Goal: Transaction & Acquisition: Obtain resource

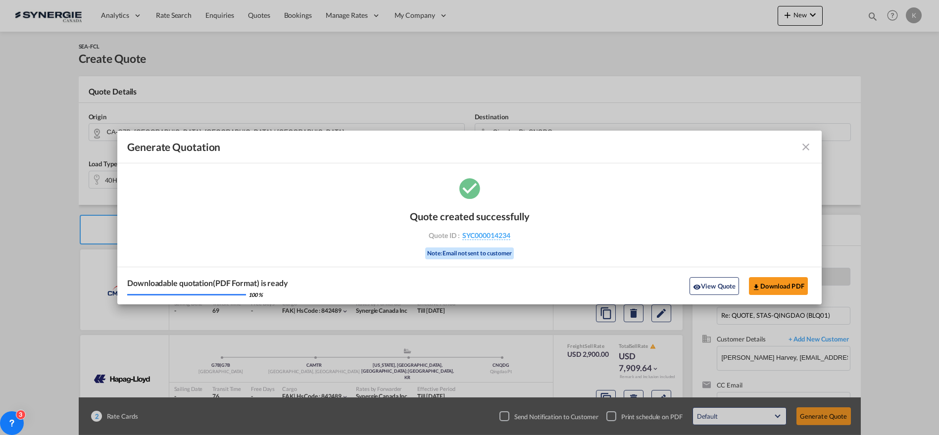
click at [804, 145] on md-icon "icon-close fg-AAA8AD cursor m-0" at bounding box center [806, 147] width 12 height 12
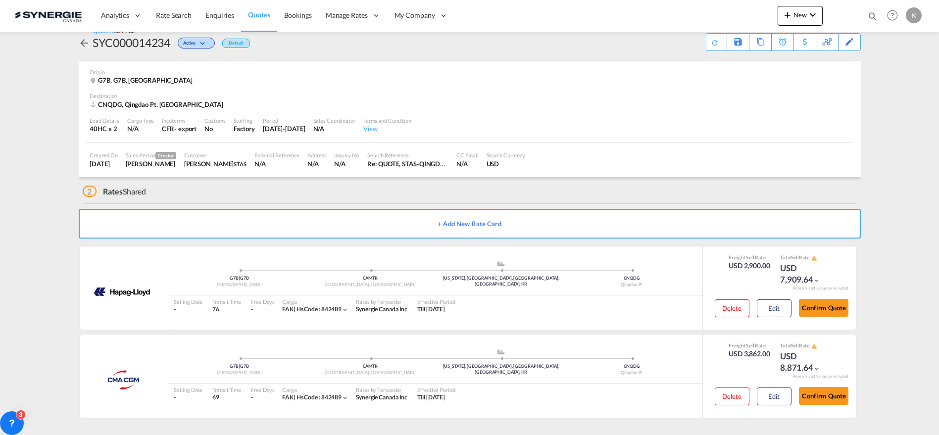
scroll to position [12, 0]
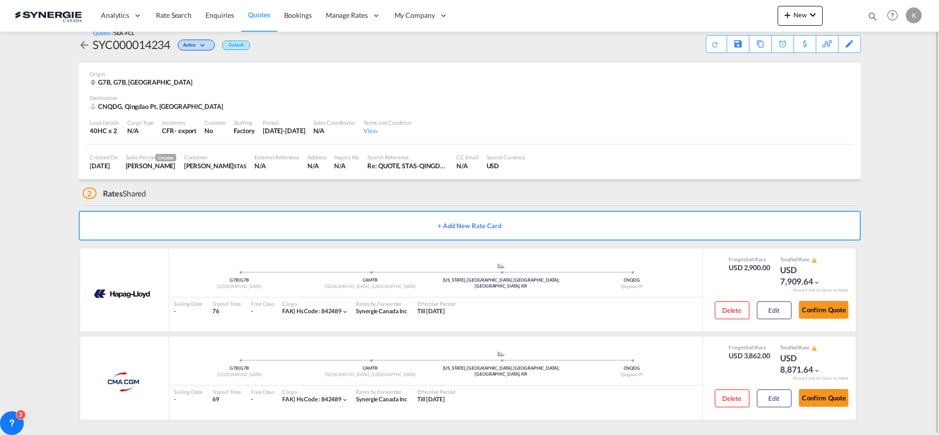
click at [870, 16] on md-icon "icon-magnify" at bounding box center [872, 16] width 11 height 11
click at [709, 17] on select "Bookings Quotes Enquiries" at bounding box center [715, 16] width 47 height 18
select select "Quotes"
click at [692, 7] on select "Bookings Quotes Enquiries" at bounding box center [715, 16] width 47 height 18
click at [774, 17] on input at bounding box center [798, 15] width 123 height 17
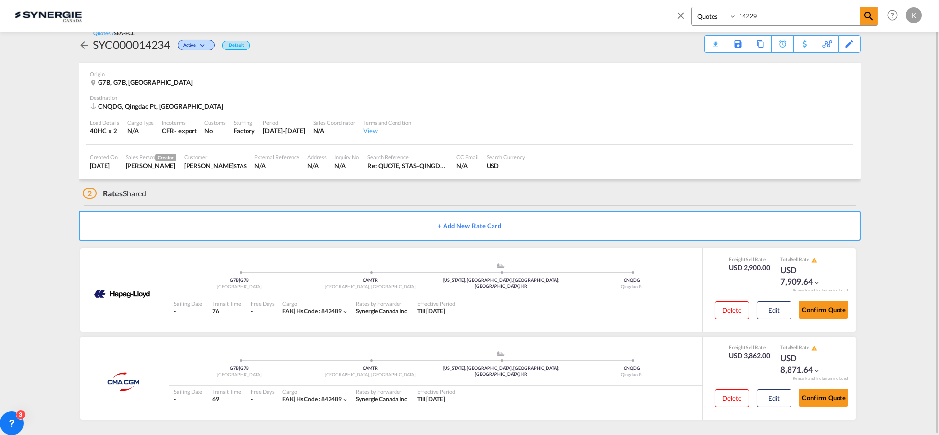
type input "14229"
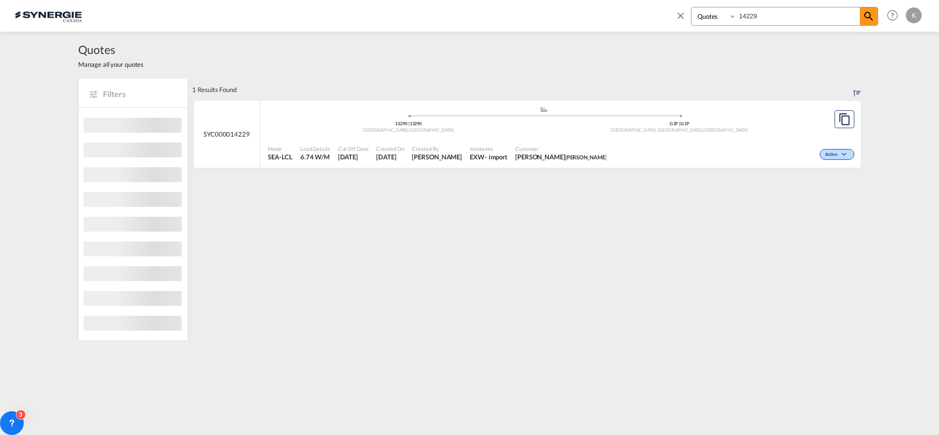
click at [504, 137] on div ".a{fill:#aaa8ad;} .a{fill:#aaa8ad;} 13290 | 13290 Aix-en-Provence , France G1P …" at bounding box center [544, 122] width 552 height 32
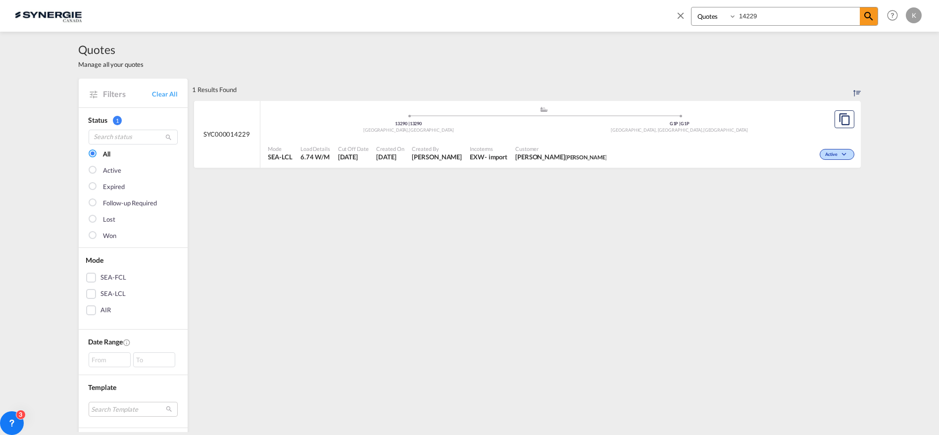
click at [681, 16] on md-icon "icon-close" at bounding box center [680, 15] width 11 height 11
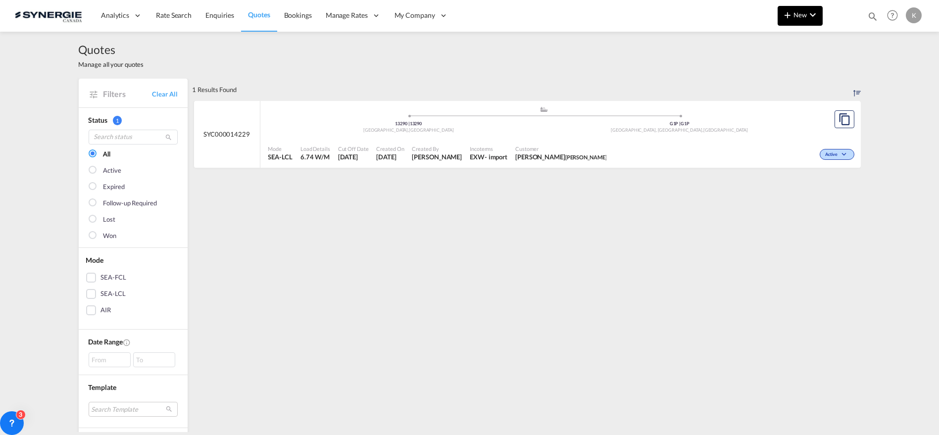
click at [805, 10] on button "New" at bounding box center [800, 16] width 45 height 20
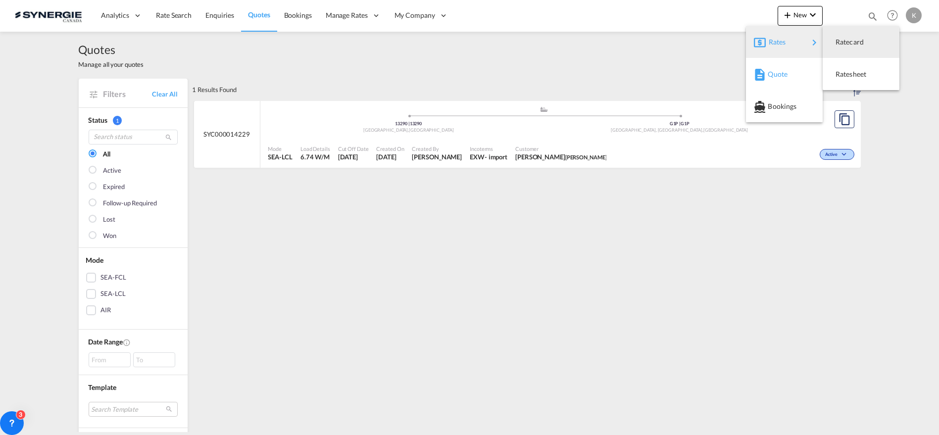
click at [779, 70] on span "Quote" at bounding box center [773, 74] width 11 height 20
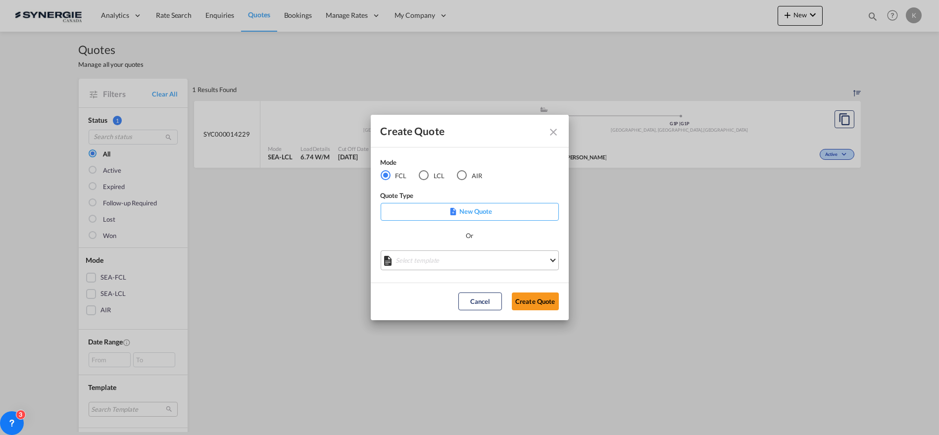
click at [442, 263] on md-select "Select template *NEW* FCL FREEHAND / DAP Pablo Gomez Saldarriaga | 10 Jul 2025 …" at bounding box center [470, 261] width 178 height 20
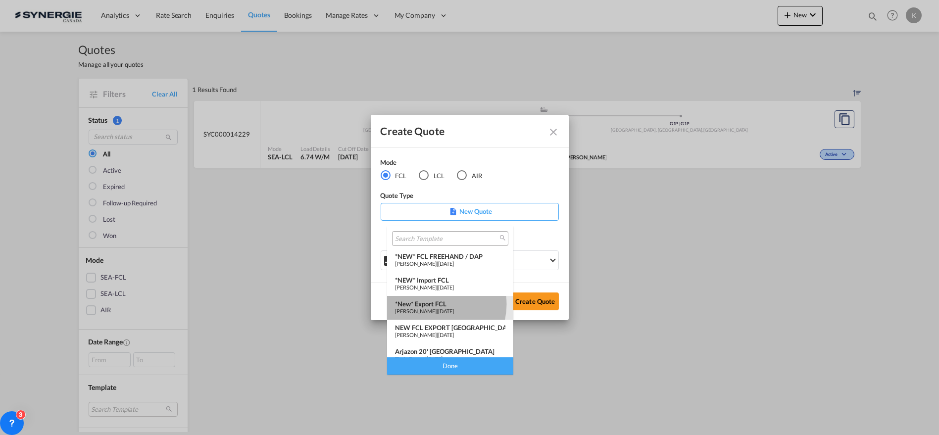
click at [438, 304] on div "*New* Export FCL" at bounding box center [450, 304] width 110 height 8
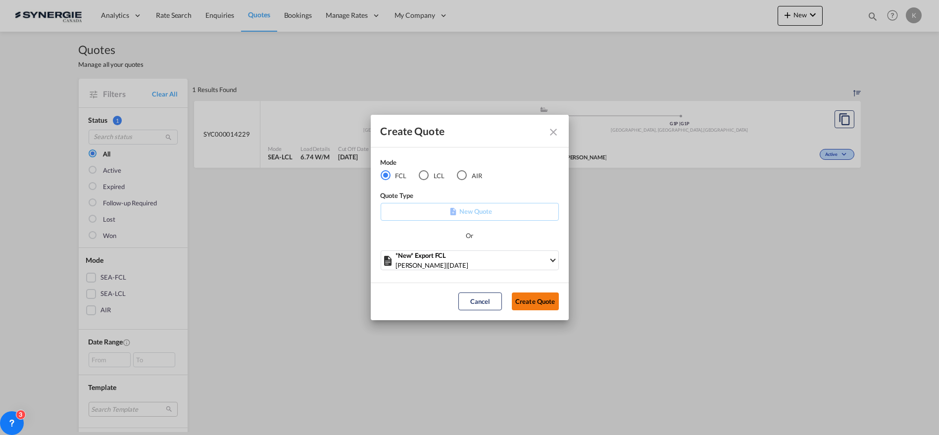
click at [539, 304] on button "Create Quote" at bounding box center [535, 302] width 47 height 18
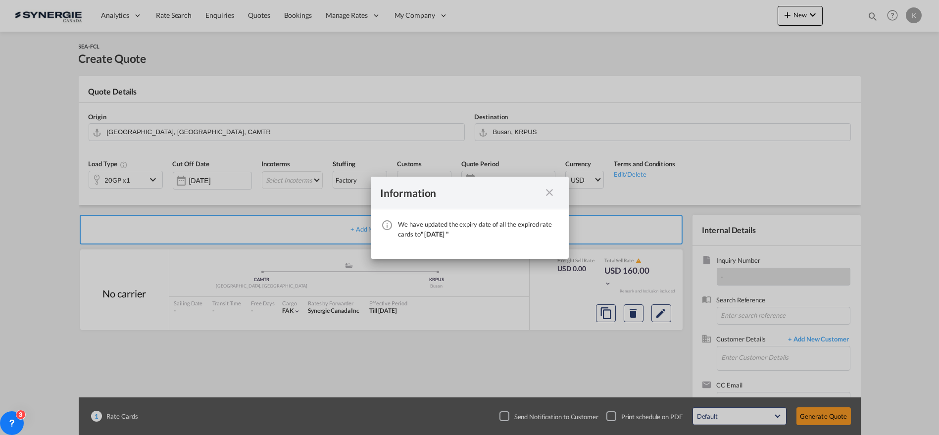
click at [549, 193] on md-icon "icon-close fg-AAA8AD cursor" at bounding box center [550, 193] width 12 height 12
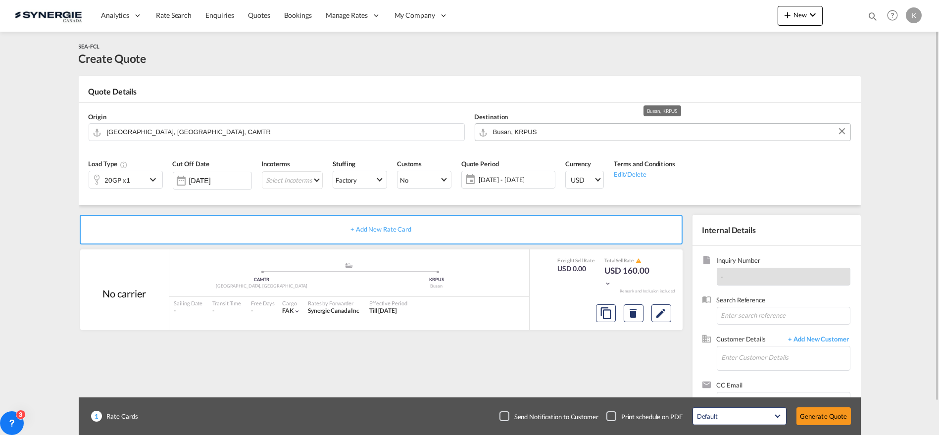
click at [550, 136] on input "Busan, KRPUS" at bounding box center [669, 131] width 353 height 17
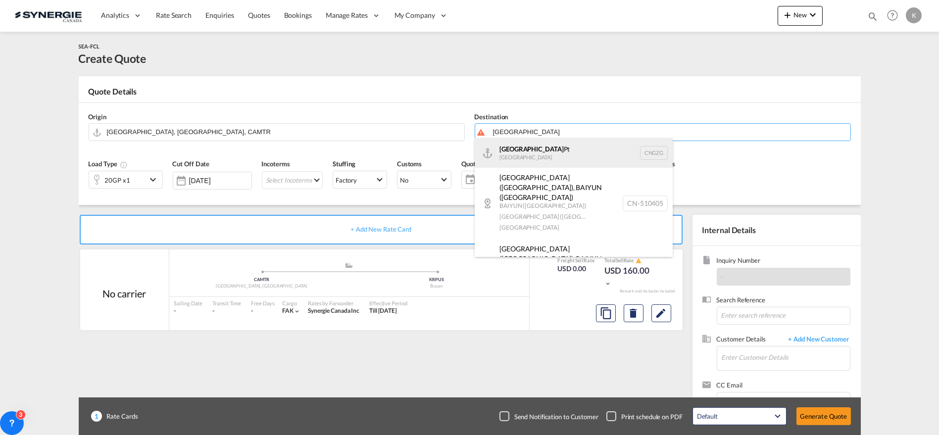
click at [540, 154] on div "Guangzhou Pt China CNGZG" at bounding box center [574, 153] width 198 height 30
type input "Guangzhou Pt, CNGZG"
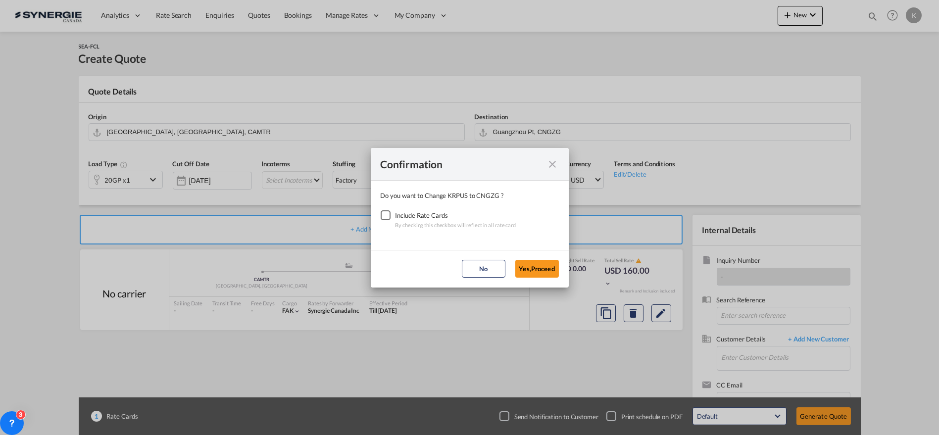
click at [387, 214] on div "Checkbox No Ink" at bounding box center [386, 215] width 10 height 10
click at [525, 264] on button "Yes,Proceed" at bounding box center [537, 269] width 44 height 18
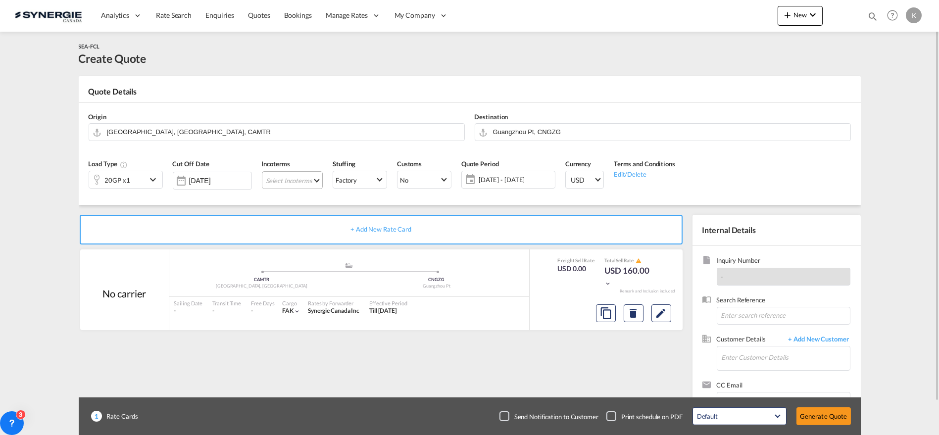
click at [266, 183] on md-select "Select Incoterms CIF - export Cost,Insurance and Freight CPT - import Carrier P…" at bounding box center [292, 180] width 61 height 18
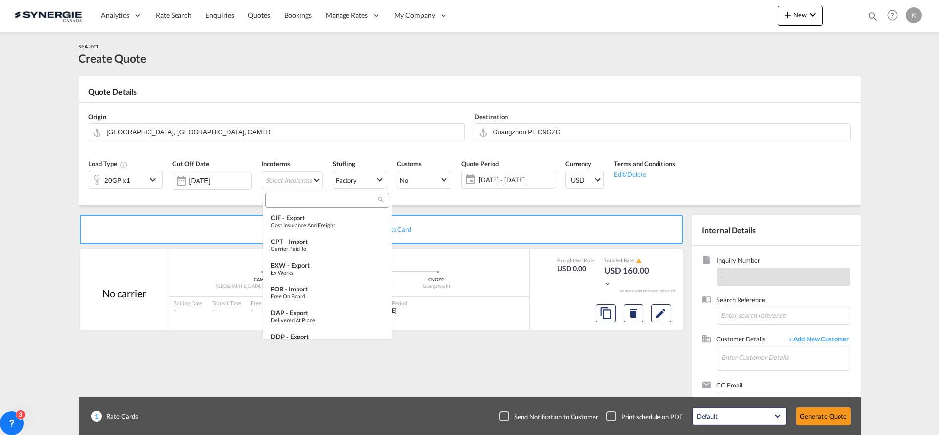
click at [305, 202] on input "search" at bounding box center [323, 200] width 110 height 9
type input "d"
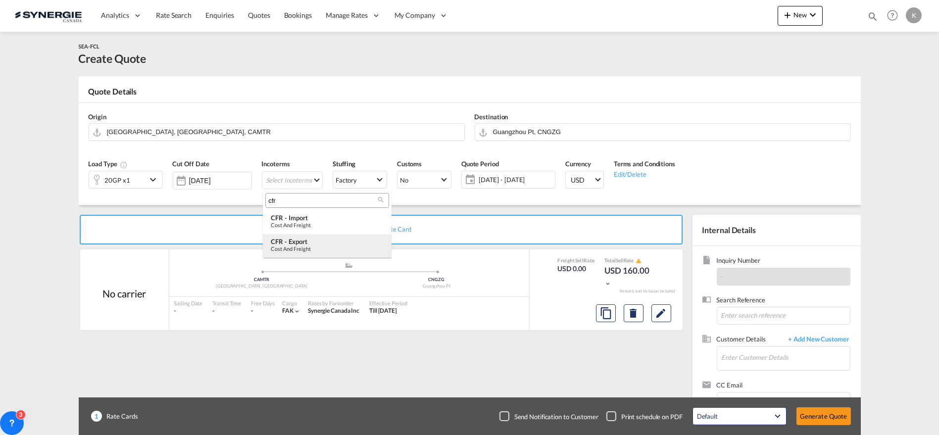
type input "cfr"
click at [308, 246] on div "Cost and Freight" at bounding box center [327, 249] width 113 height 6
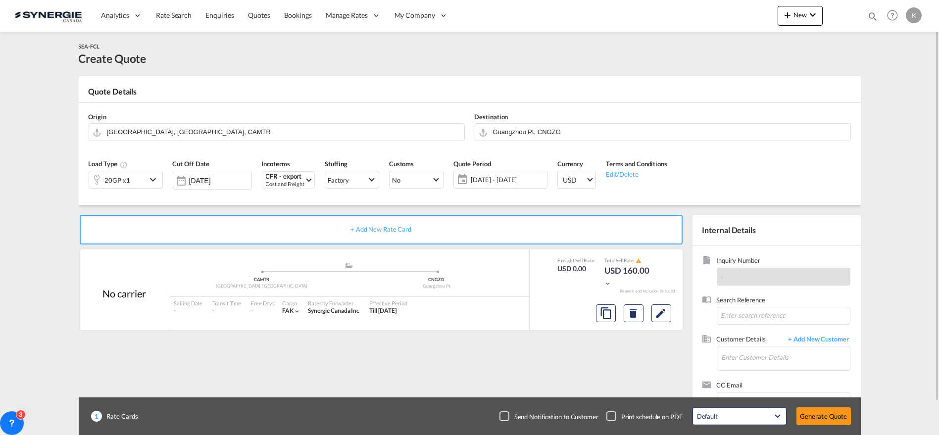
click at [505, 180] on span "21 Aug - 20 Sep 2025" at bounding box center [508, 179] width 74 height 9
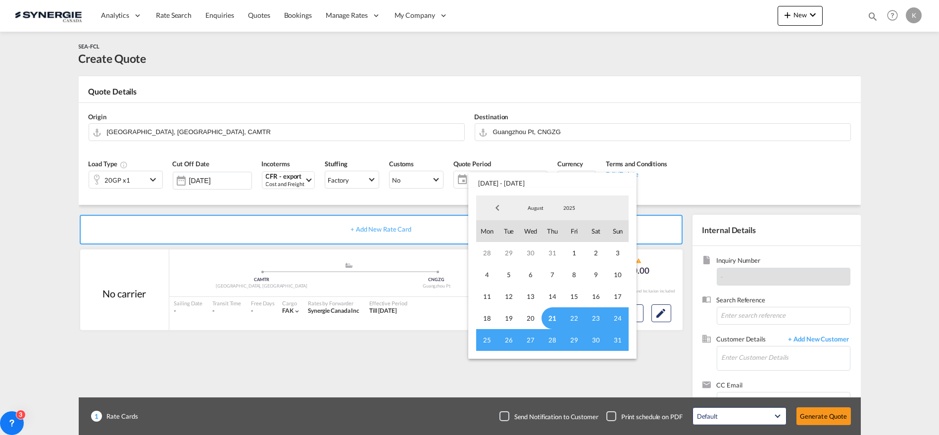
drag, startPoint x: 549, startPoint y: 315, endPoint x: 580, endPoint y: 325, distance: 32.6
click at [549, 315] on span "21" at bounding box center [553, 318] width 22 height 22
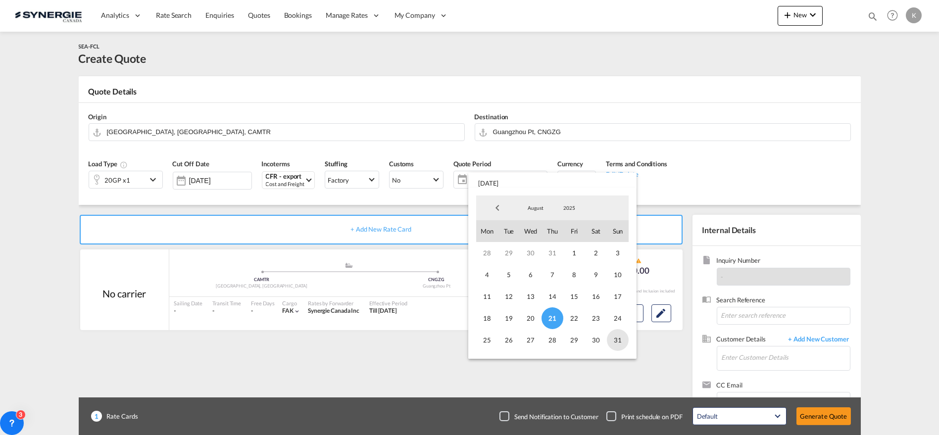
click at [620, 338] on span "31" at bounding box center [618, 340] width 22 height 22
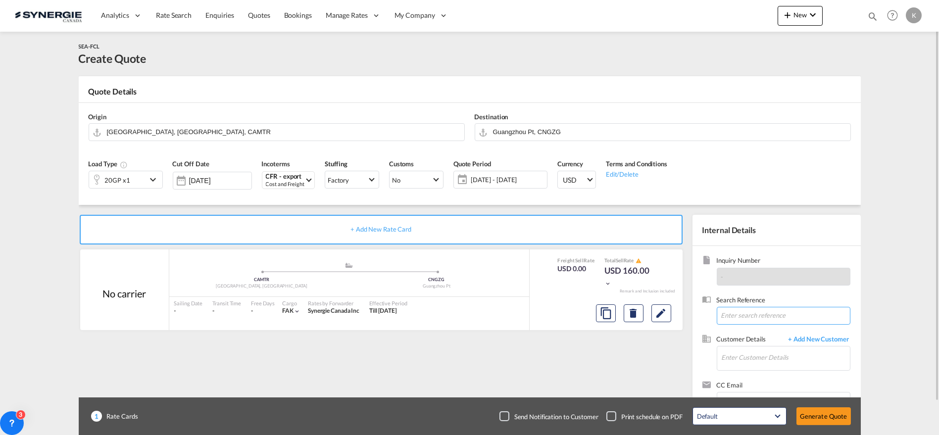
click at [780, 312] on input at bounding box center [784, 316] width 134 height 18
paste input "Re: Montréal au port Guangzhou"
type input "Re: Montréal au port Guangzhou"
click at [772, 349] on input "Enter Customer Details" at bounding box center [786, 358] width 128 height 22
paste input "julie.poirier@prestigemaple.com"
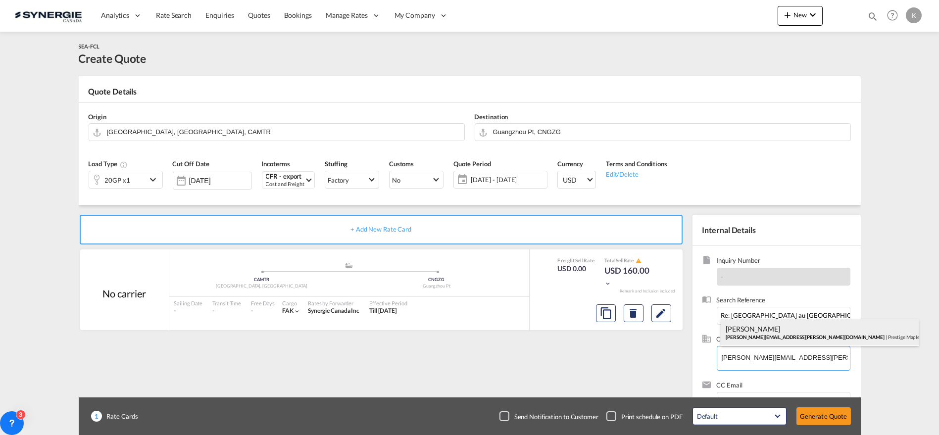
click at [758, 336] on div "Julie Poirier julie.poirier@prestigemaple.com | Prestige Maple" at bounding box center [820, 332] width 198 height 27
type input "Prestige Maple, Julie Poirier, julie.poirier@prestigemaple.com"
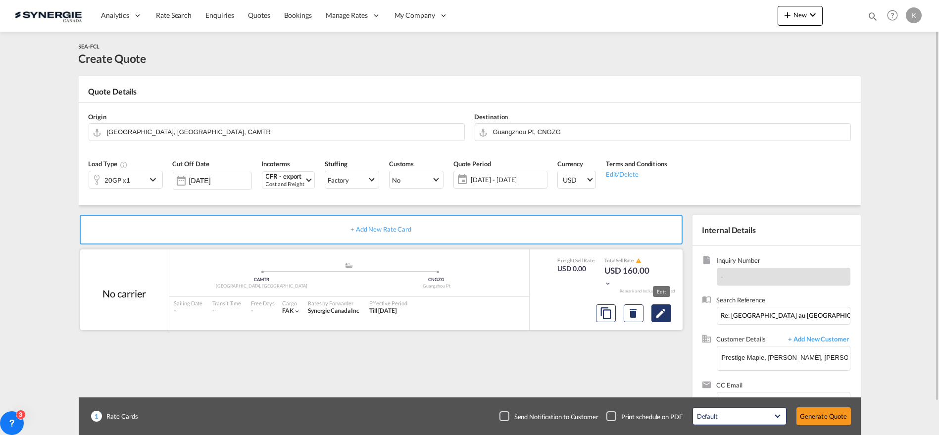
click at [655, 313] on md-icon "Edit" at bounding box center [661, 313] width 12 height 12
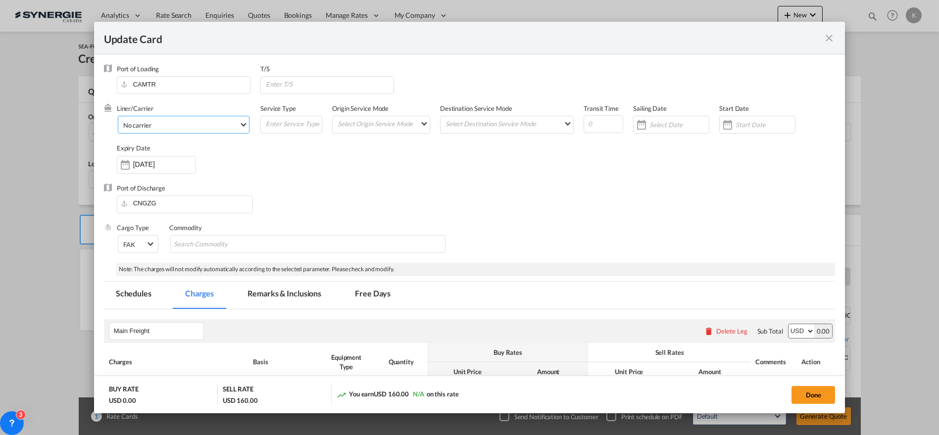
click at [182, 125] on span "No carrier" at bounding box center [181, 125] width 116 height 9
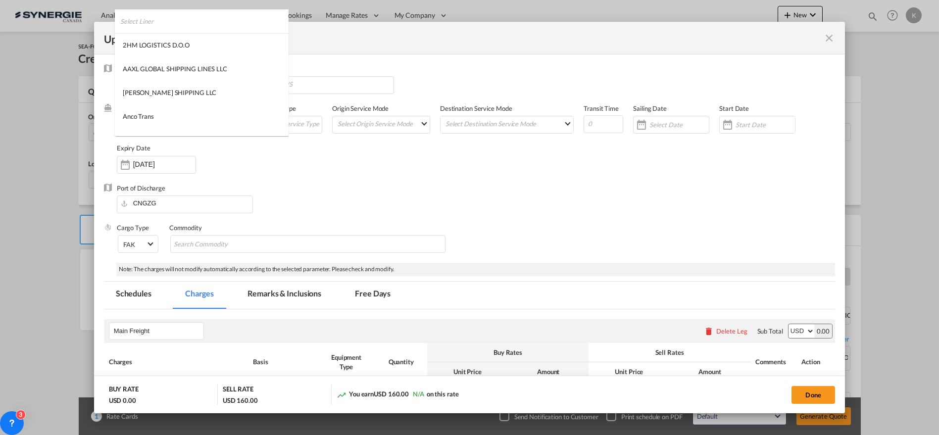
type md-option "1218"
type md-option "795"
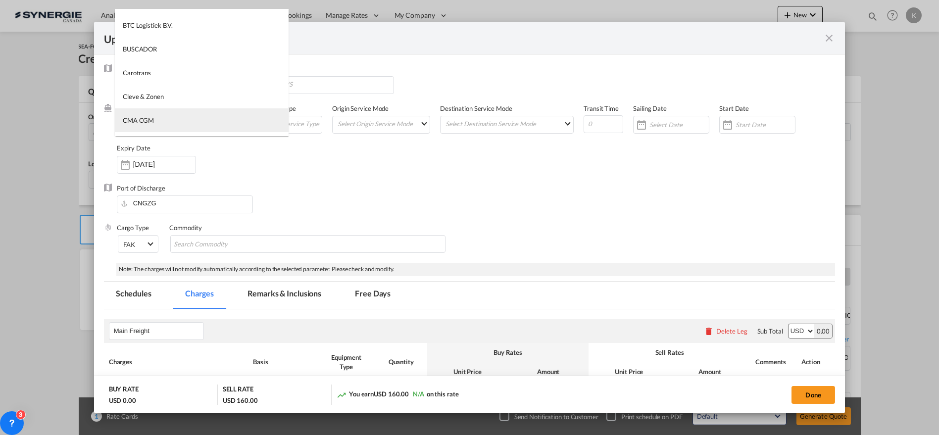
click at [162, 126] on md-option "CMA CGM" at bounding box center [202, 120] width 174 height 24
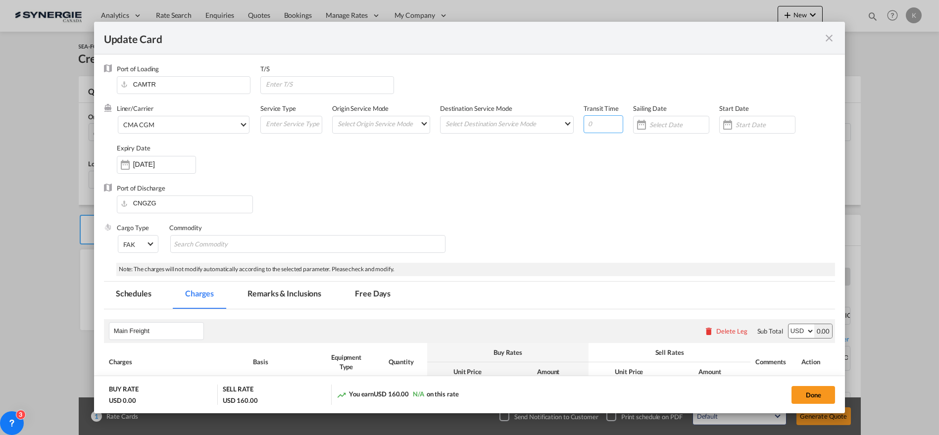
click at [584, 126] on input "Update Card Port ..." at bounding box center [604, 124] width 40 height 18
type input "66"
click at [224, 242] on input "Search Commodity" at bounding box center [219, 245] width 91 height 16
type input "Maple syrup"
click at [352, 90] on input "Update Card Port ..." at bounding box center [329, 84] width 129 height 15
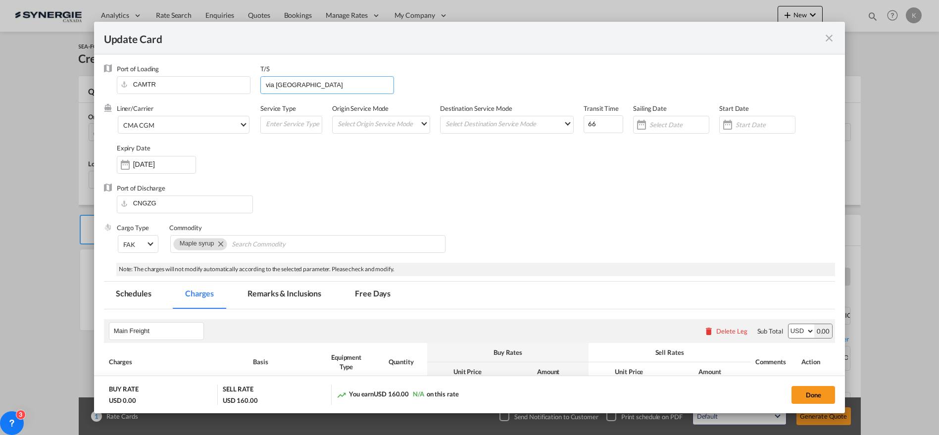
type input "via Halifax"
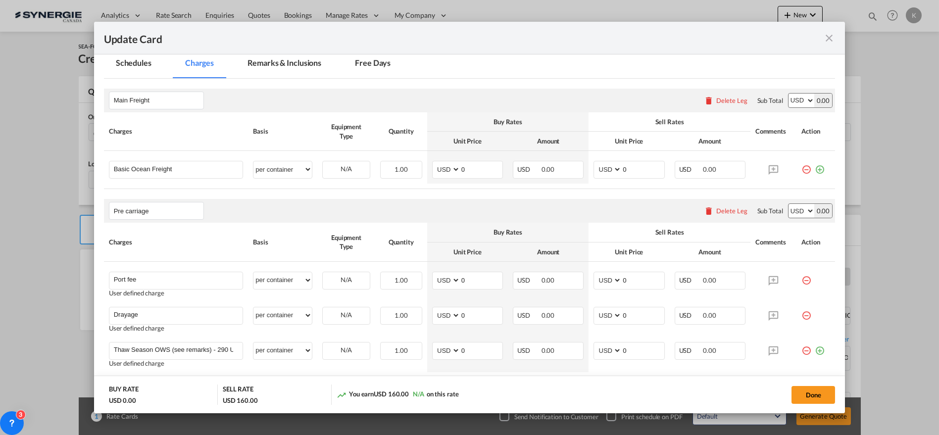
scroll to position [233, 0]
drag, startPoint x: 465, startPoint y: 165, endPoint x: 451, endPoint y: 166, distance: 13.9
click at [451, 166] on md-input-container "AED AFN ALL AMD ANG AOA ARS AUD AWG AZN BAM BBD BDT BGN BHD BIF BMD BND BOB BRL…" at bounding box center [467, 167] width 71 height 18
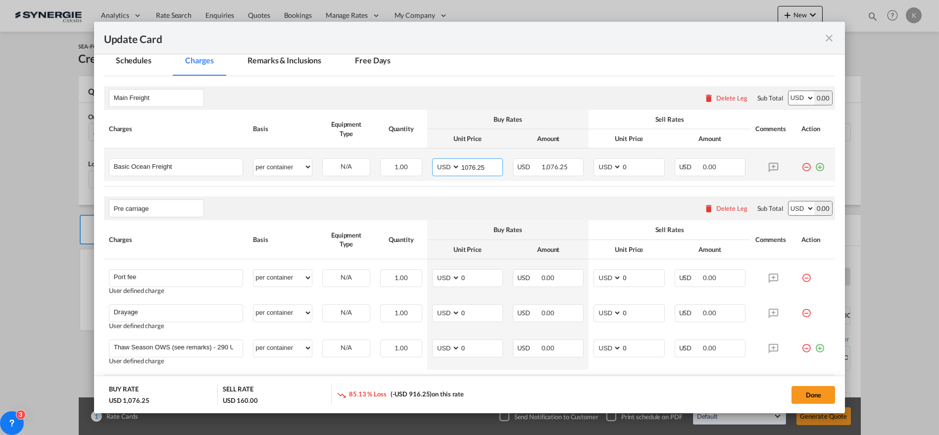
type input "1076.25"
type input "1327"
click at [716, 205] on div "Delete Leg" at bounding box center [731, 208] width 31 height 8
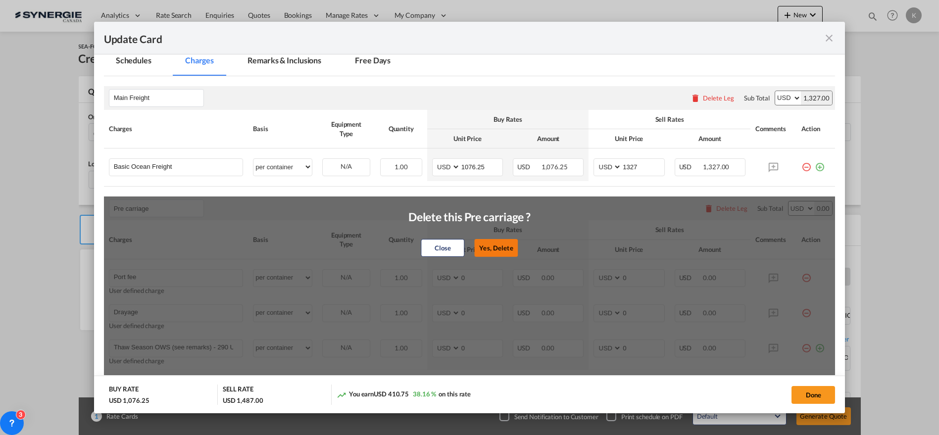
click at [486, 245] on button "Yes, Delete" at bounding box center [497, 248] width 44 height 18
type input "Doc and Handling fees"
type input "SOLAS/VGM Fee"
select select "per B/L"
type input "30"
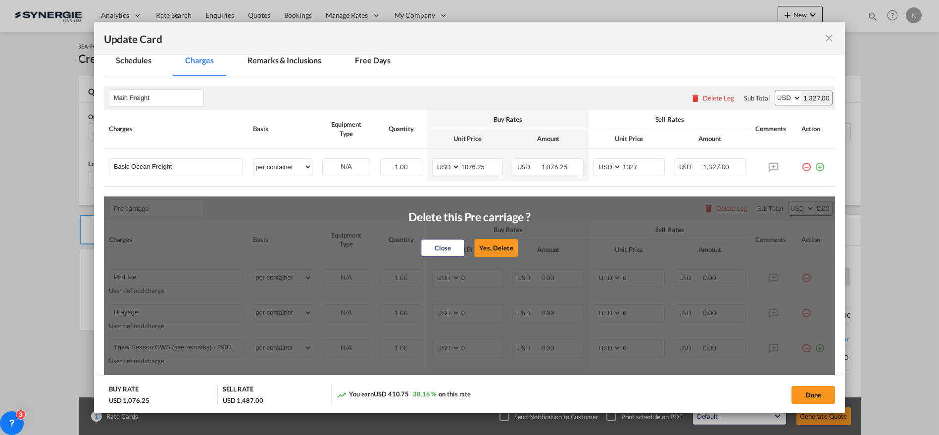
type input "B13 Export declaration"
select select "per B/L"
type input "35"
type input "Doc fee"
select select "per B/L"
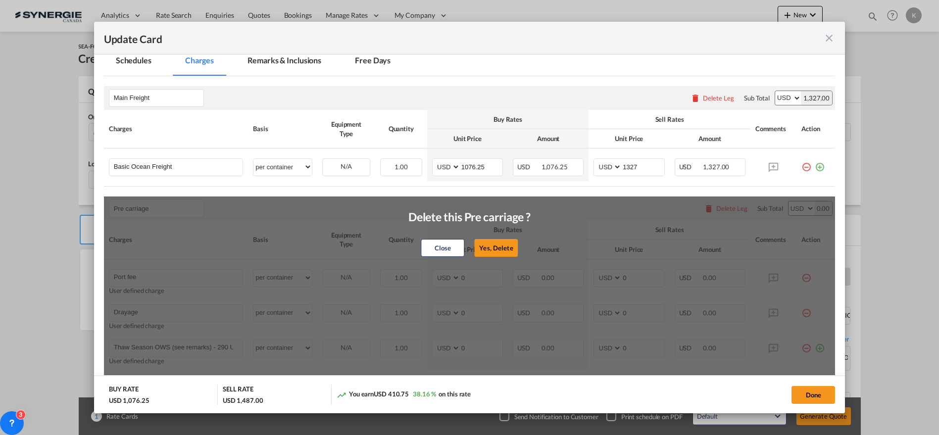
type input "30"
type input "Cargo Coverage"
type input "Cargo Coverage - Rate to be confirmed depending on commodity and value Min 50 U…"
select select "per shipment"
type input "0"
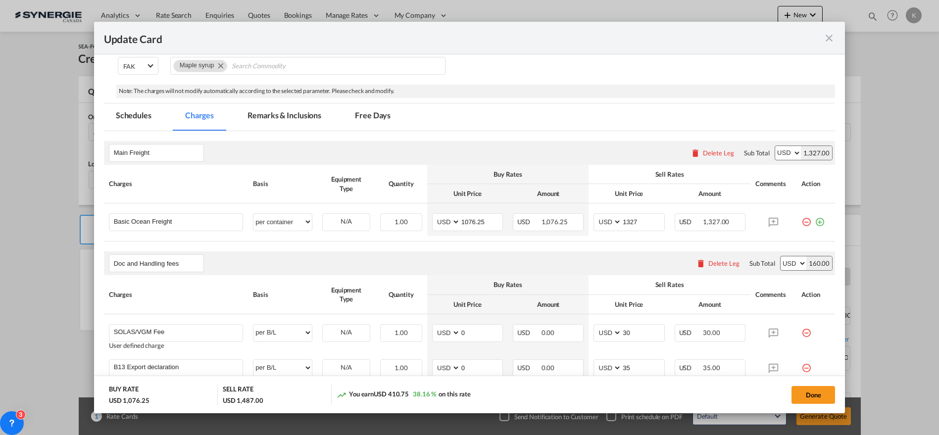
scroll to position [147, 0]
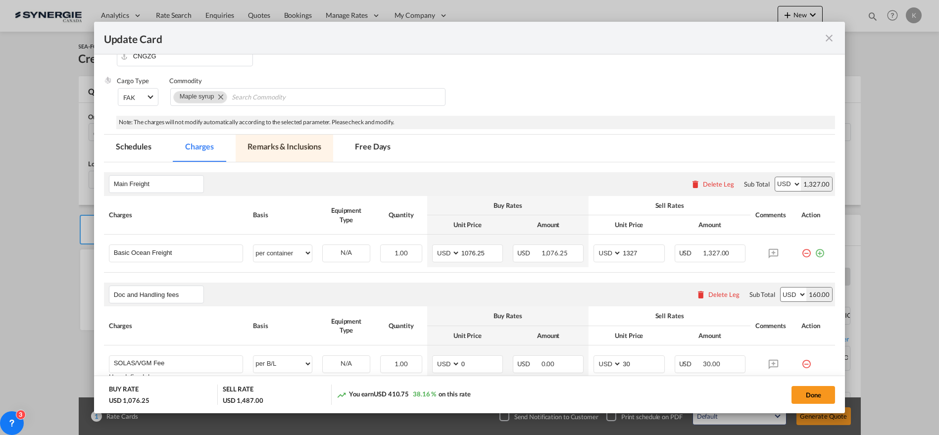
click at [278, 149] on md-tab-item "Remarks & Inclusions" at bounding box center [285, 148] width 98 height 27
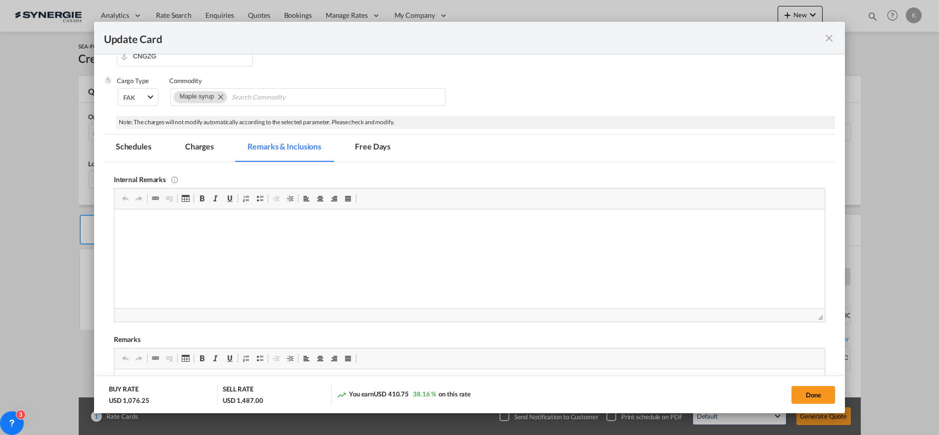
scroll to position [0, 0]
click at [805, 398] on button "Done" at bounding box center [814, 395] width 44 height 18
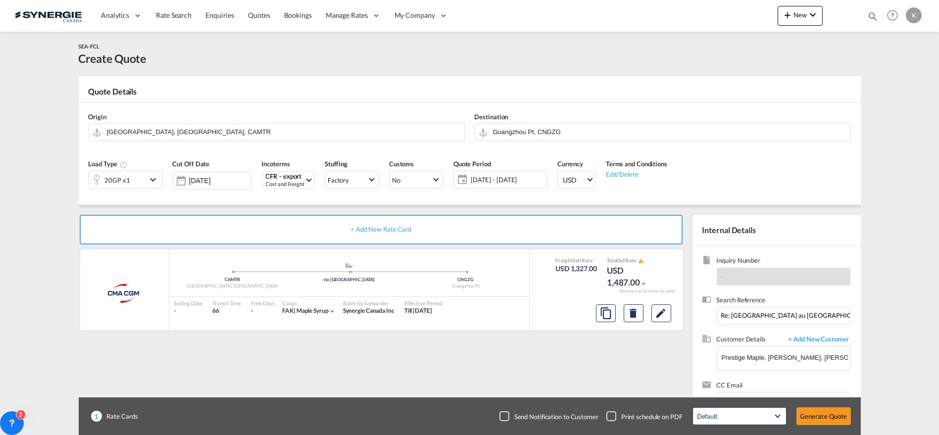
type input "19 Sep 2025"
click at [825, 414] on button "Generate Quote" at bounding box center [824, 416] width 54 height 18
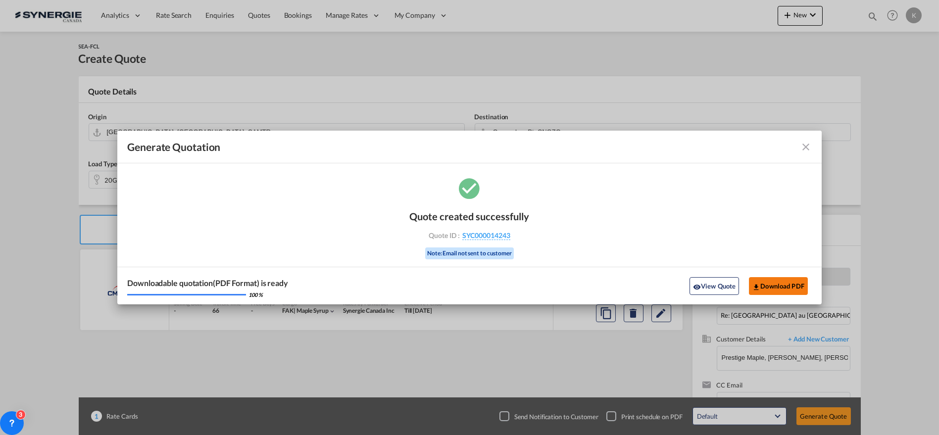
click at [774, 292] on button "Download PDF" at bounding box center [778, 286] width 59 height 18
click at [804, 148] on md-icon "icon-close fg-AAA8AD cursor m-0" at bounding box center [806, 147] width 12 height 12
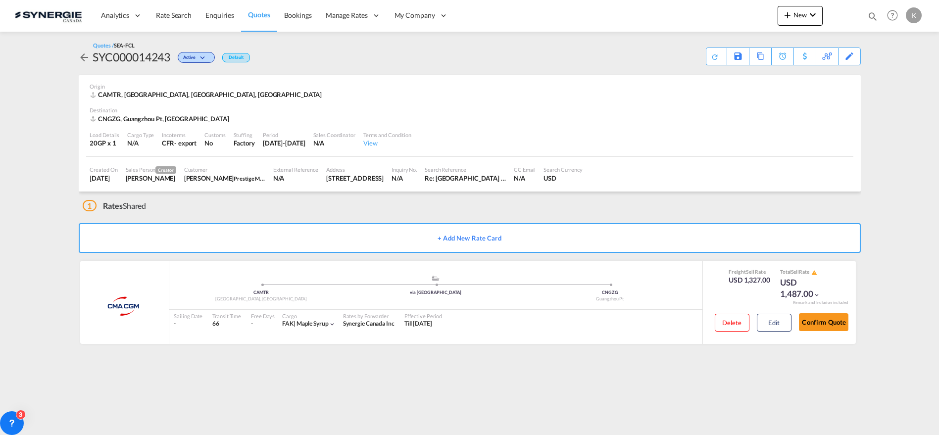
click at [252, 15] on span "Quotes" at bounding box center [259, 14] width 22 height 8
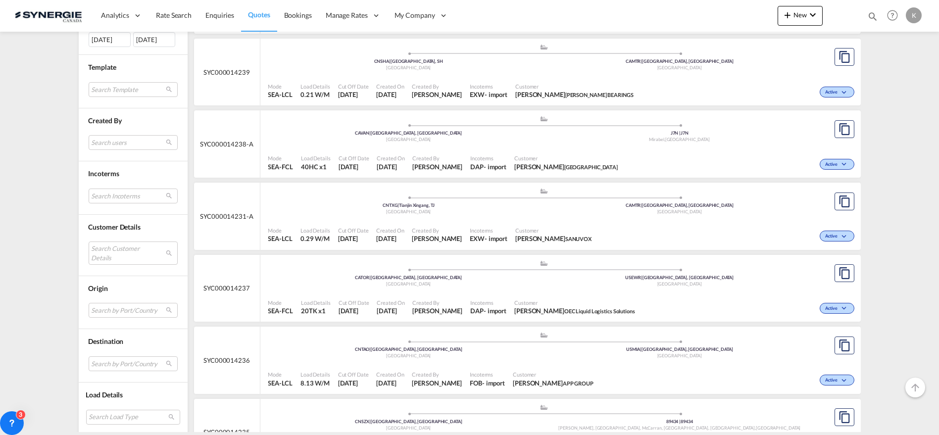
scroll to position [701, 0]
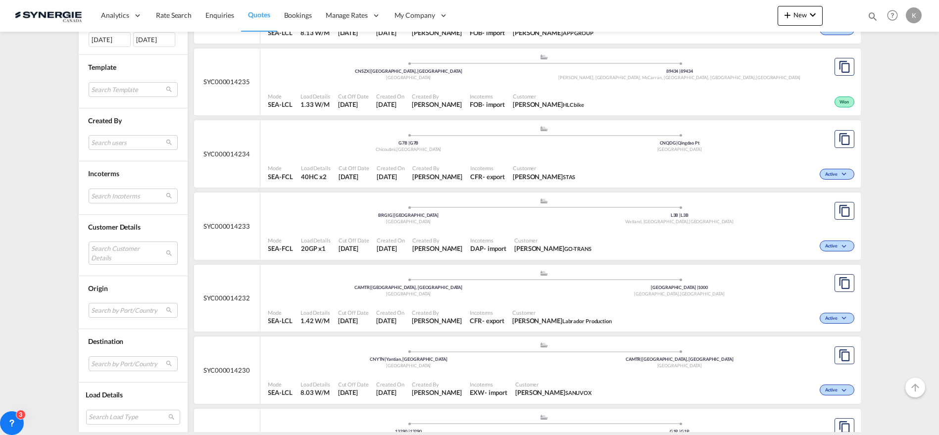
click at [562, 164] on span "Customer" at bounding box center [544, 167] width 62 height 7
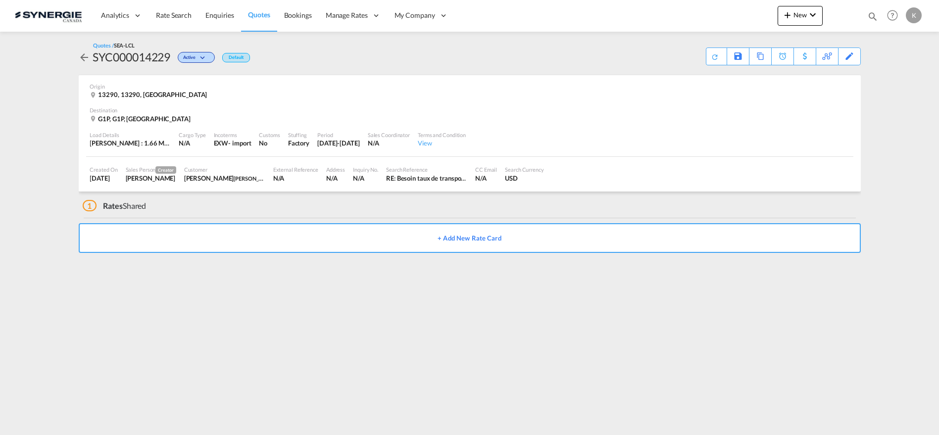
click at [85, 57] on md-icon "icon-arrow-left" at bounding box center [85, 57] width 12 height 12
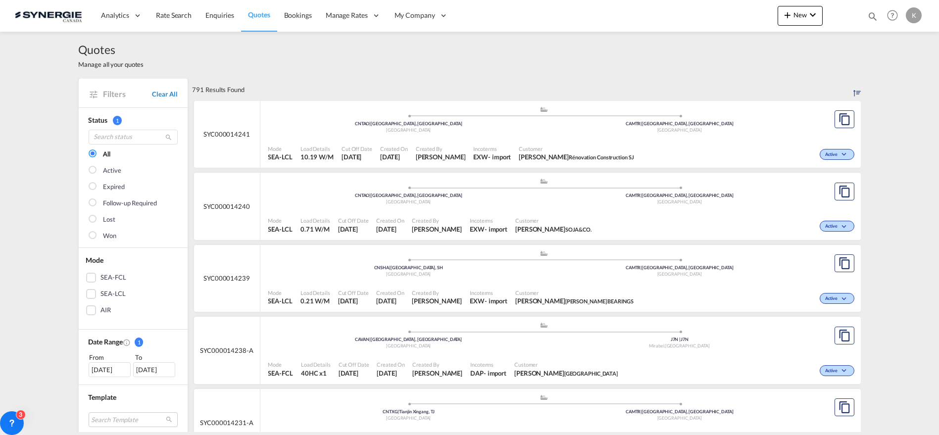
click at [162, 94] on link "Clear All" at bounding box center [164, 94] width 25 height 9
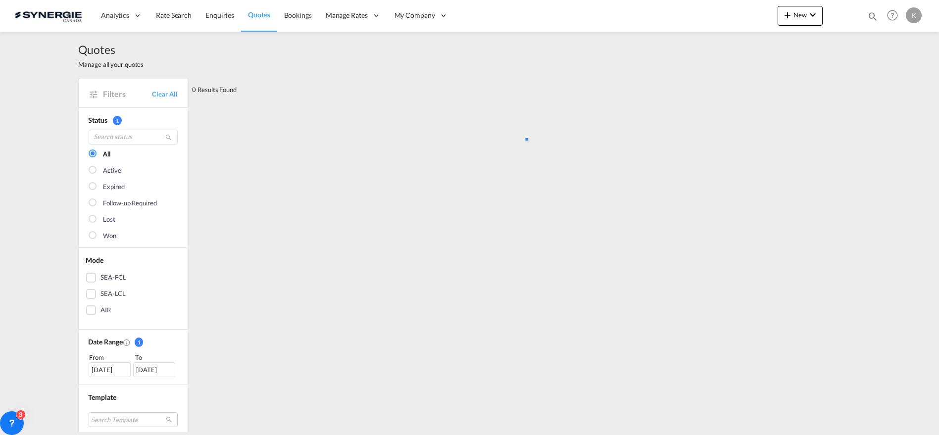
click at [872, 15] on md-icon "icon-magnify" at bounding box center [872, 16] width 11 height 11
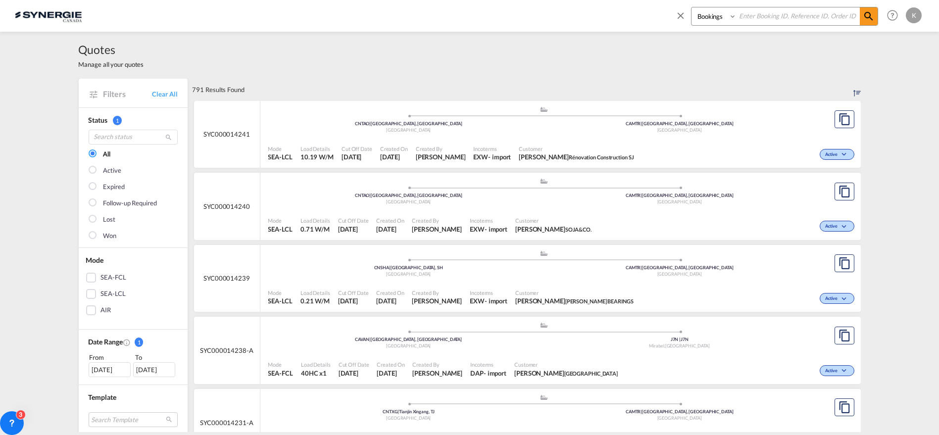
click at [713, 13] on select "Bookings Quotes Enquiries" at bounding box center [715, 16] width 47 height 18
select select "Quotes"
click at [692, 7] on select "Bookings Quotes Enquiries" at bounding box center [715, 16] width 47 height 18
click at [754, 20] on input at bounding box center [798, 15] width 123 height 17
type input "14229"
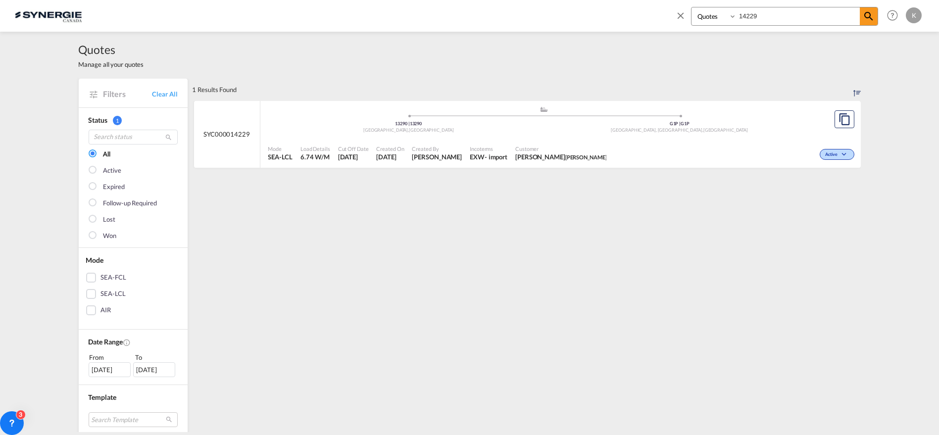
click at [597, 155] on div "Customer [PERSON_NAME] [PERSON_NAME]" at bounding box center [560, 153] width 99 height 25
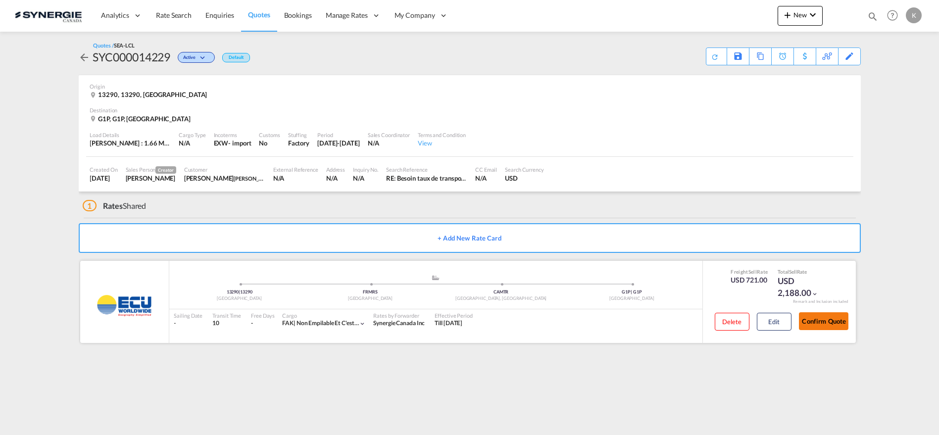
click at [833, 322] on button "Confirm Quote" at bounding box center [824, 321] width 50 height 18
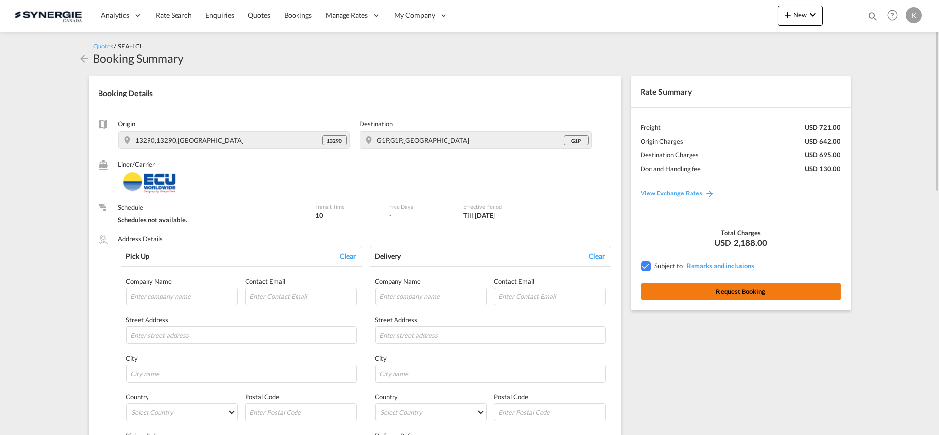
click at [771, 295] on button "Request Booking" at bounding box center [741, 292] width 200 height 18
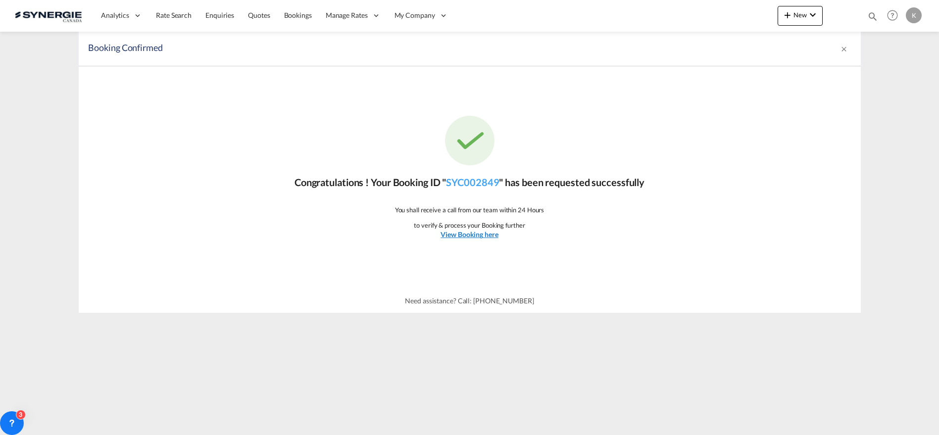
click at [468, 239] on link "View Booking here" at bounding box center [469, 235] width 57 height 10
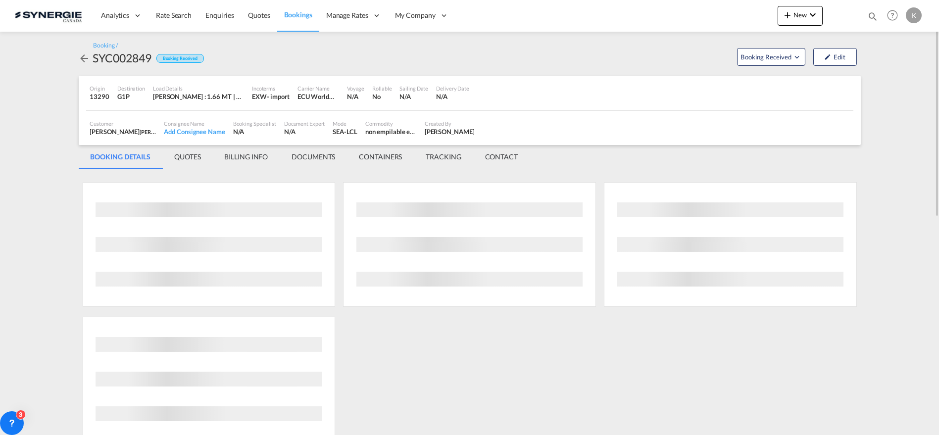
click at [188, 157] on md-tab-item "QUOTES" at bounding box center [187, 157] width 50 height 24
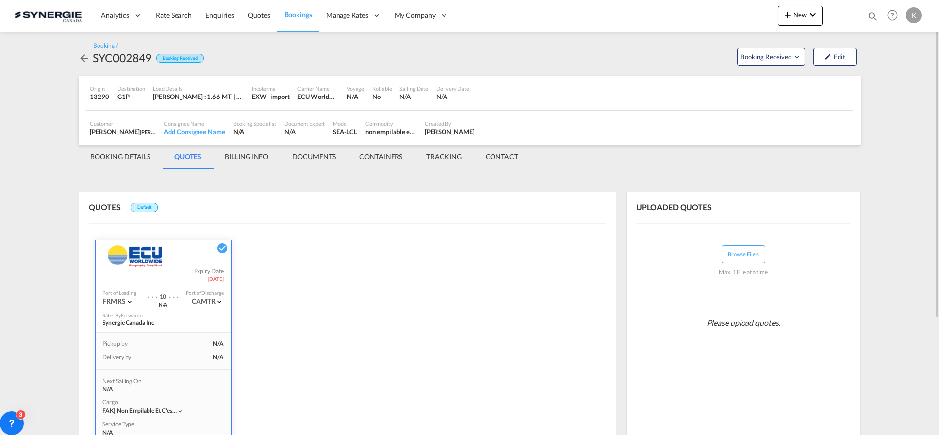
scroll to position [110, 0]
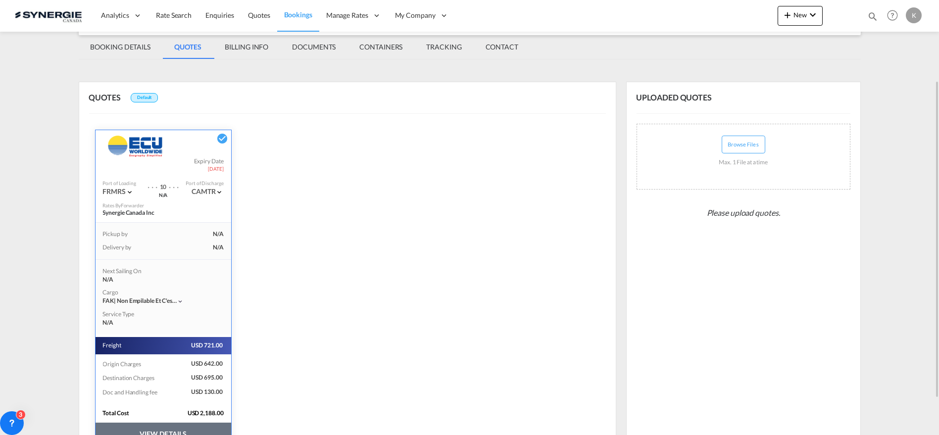
click at [206, 430] on button "VIEW DETAILS" at bounding box center [164, 434] width 136 height 23
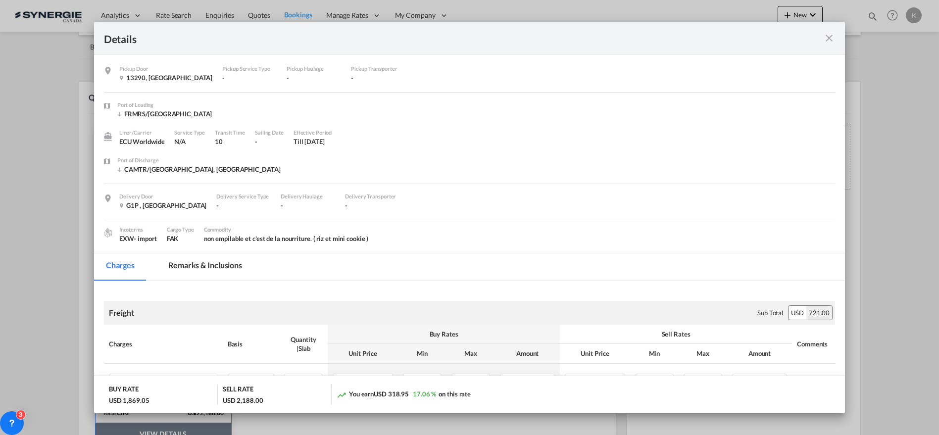
click at [228, 263] on md-tab-item "Remarks & Inclusions" at bounding box center [205, 266] width 98 height 27
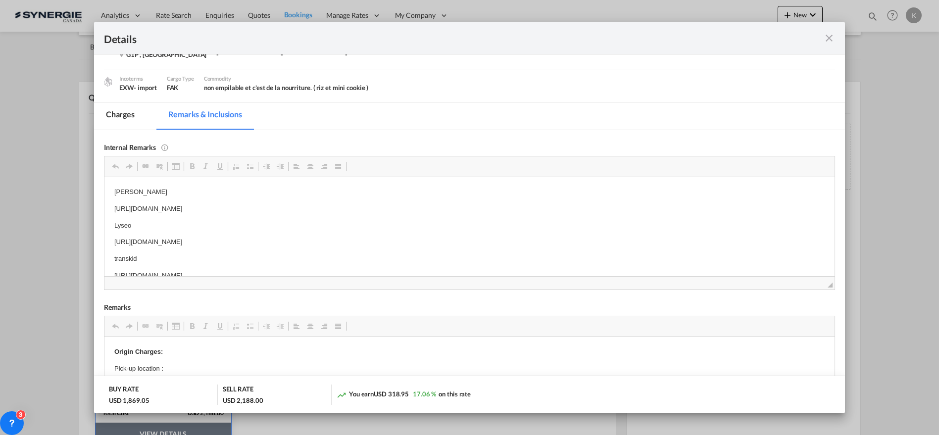
scroll to position [152, 0]
drag, startPoint x: 831, startPoint y: 35, endPoint x: 674, endPoint y: 70, distance: 160.8
click at [831, 35] on md-icon "icon-close fg-AAA8AD m-0 cursor" at bounding box center [829, 38] width 12 height 12
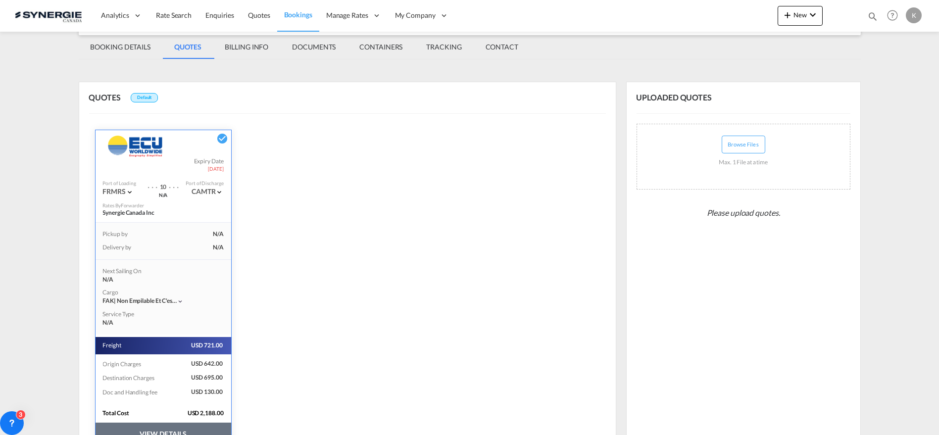
scroll to position [26, 0]
click at [128, 42] on md-tab-item "BOOKING DETAILS" at bounding box center [121, 47] width 84 height 24
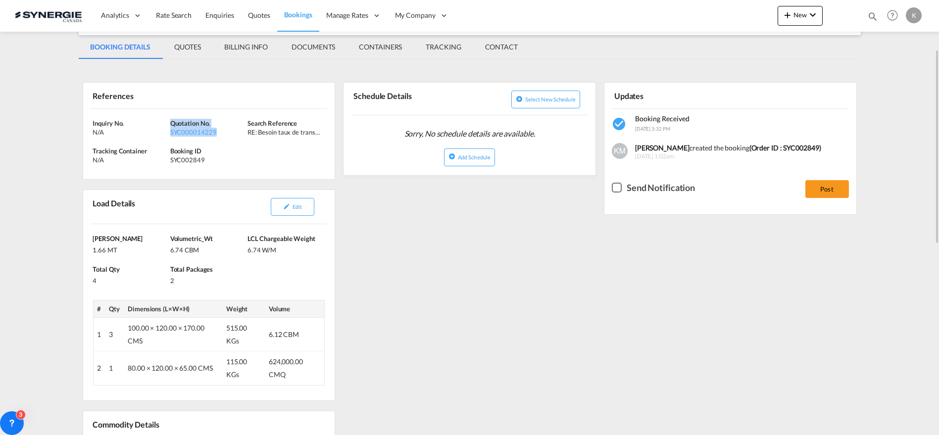
drag, startPoint x: 226, startPoint y: 136, endPoint x: 169, endPoint y: 123, distance: 57.9
click at [170, 123] on div "Quotation No. SYC000014229" at bounding box center [208, 128] width 77 height 18
copy div "Quotation No. SYC000014229"
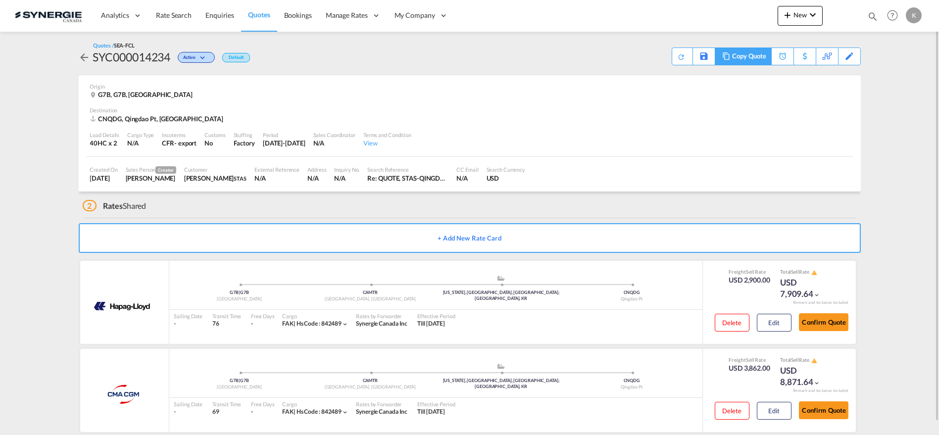
click at [754, 55] on div "Copy Quote" at bounding box center [749, 56] width 34 height 17
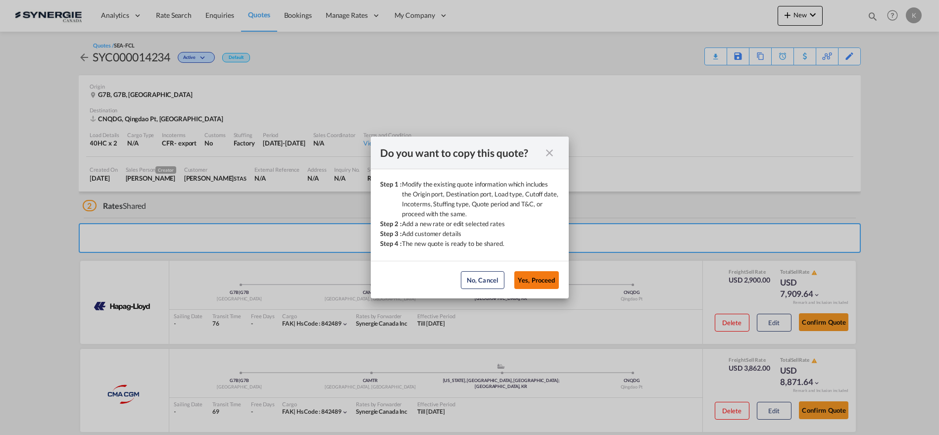
click at [540, 282] on button "Yes, Proceed" at bounding box center [536, 280] width 45 height 18
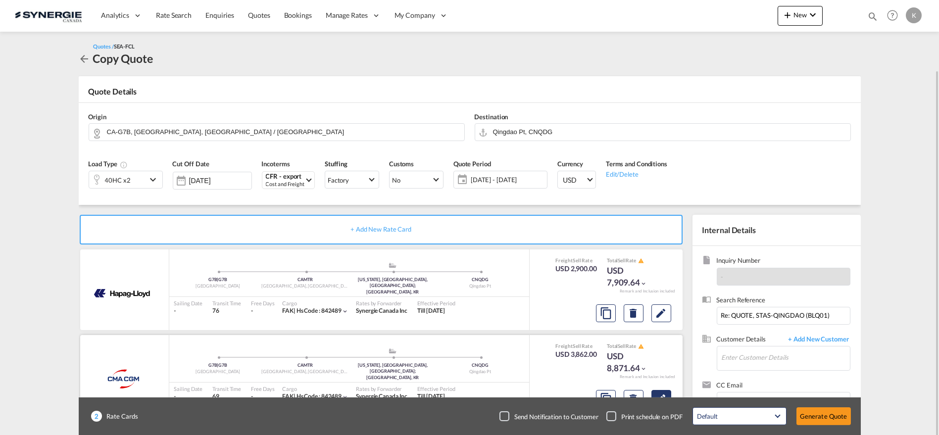
scroll to position [36, 0]
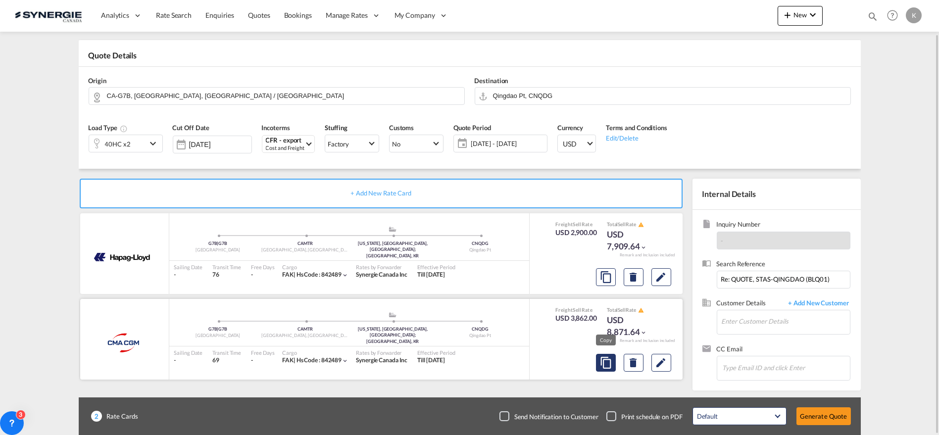
click at [604, 283] on md-icon "assets/icons/custom/copyQuote.svg" at bounding box center [606, 277] width 12 height 12
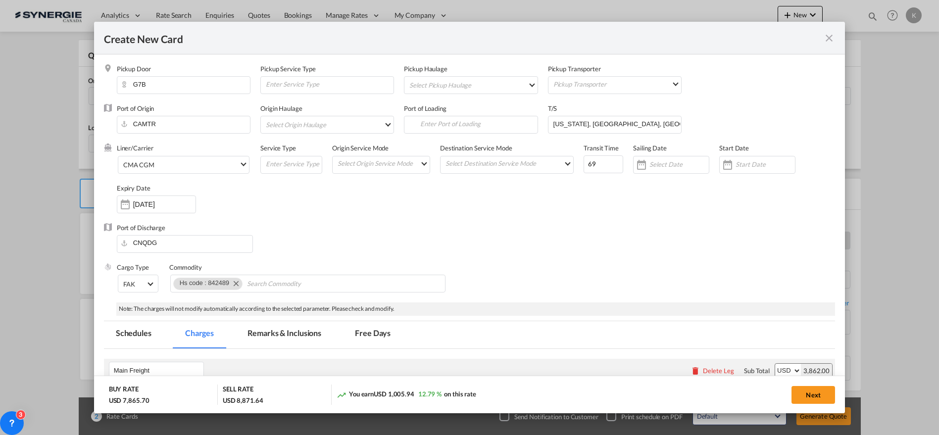
click at [300, 333] on md-tab-item "Remarks & Inclusions" at bounding box center [285, 334] width 98 height 27
select select "per container"
select select "per B/L"
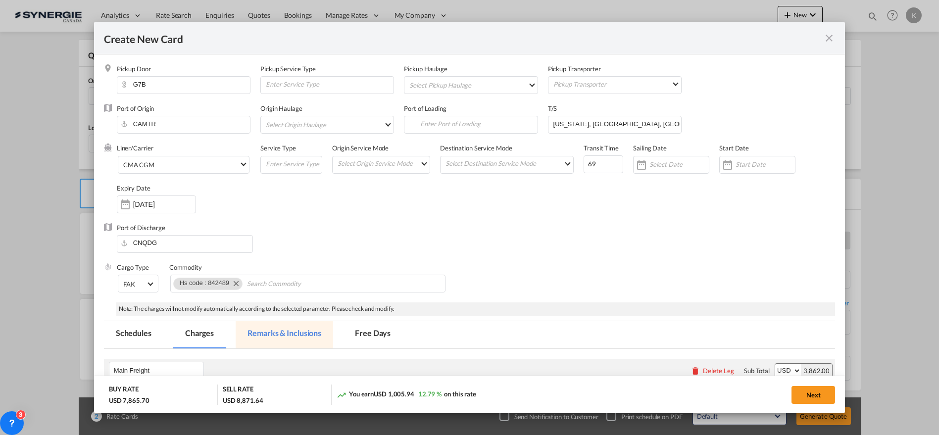
select select "per B/L"
select select "per shipment"
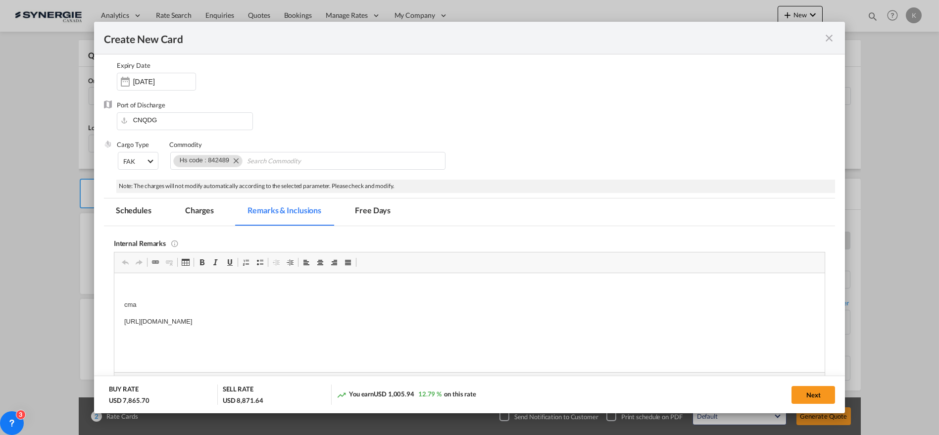
scroll to position [0, 0]
drag, startPoint x: 310, startPoint y: 320, endPoint x: 217, endPoint y: 576, distance: 272.8
click at [114, 304] on html "cma https://app.frontapp.com/open/msg_1h78cklr?key=5F4h3JLxSS2BMyDYKl4FESutXpCf…" at bounding box center [469, 321] width 711 height 97
click at [195, 207] on md-tab-item "Charges" at bounding box center [199, 212] width 52 height 27
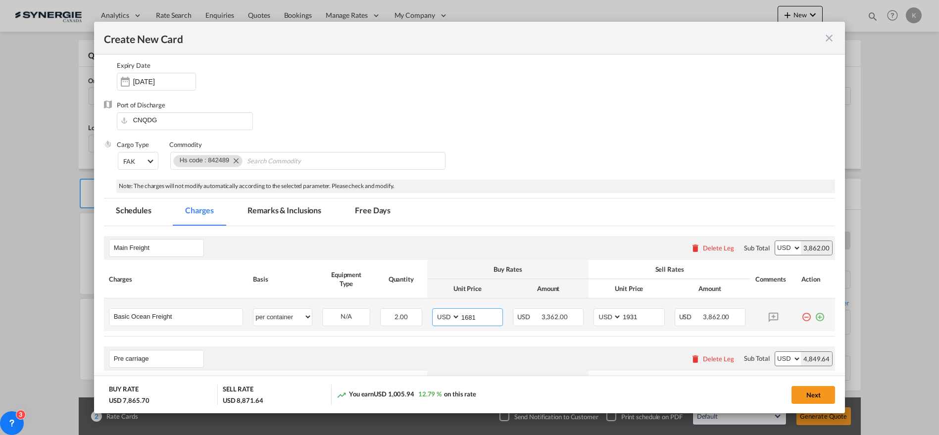
drag, startPoint x: 454, startPoint y: 314, endPoint x: 442, endPoint y: 314, distance: 12.4
click at [442, 314] on md-input-container "AED AFN ALL AMD ANG AOA ARS AUD AWG AZN BAM BBD BDT BGN BHD BIF BMD BND BOB BRL…" at bounding box center [467, 317] width 71 height 18
type input "1719"
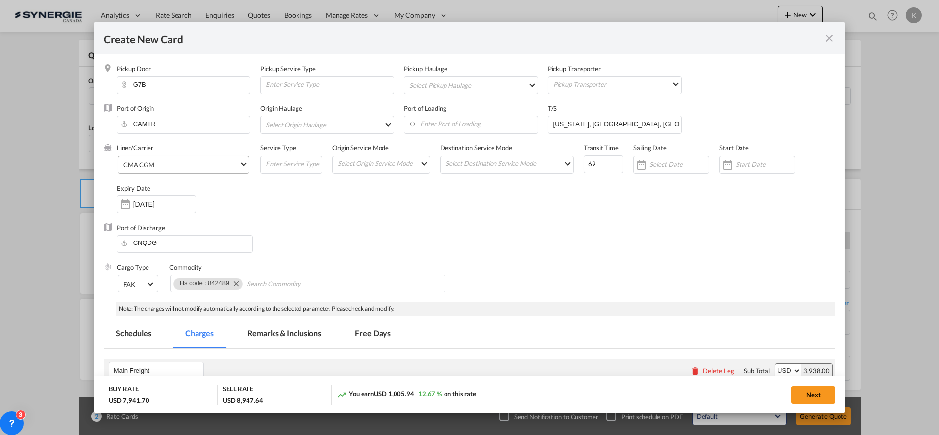
type input "1969"
click at [193, 170] on md-select-value "CMA CGM" at bounding box center [185, 164] width 127 height 16
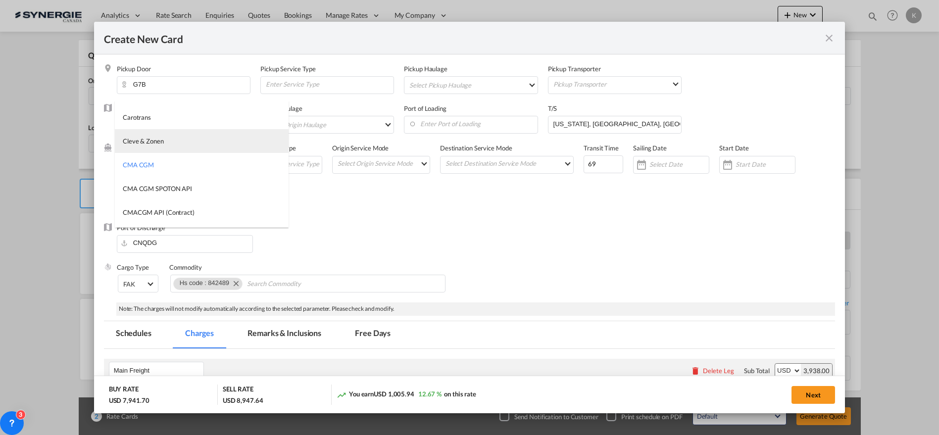
type md-option "17"
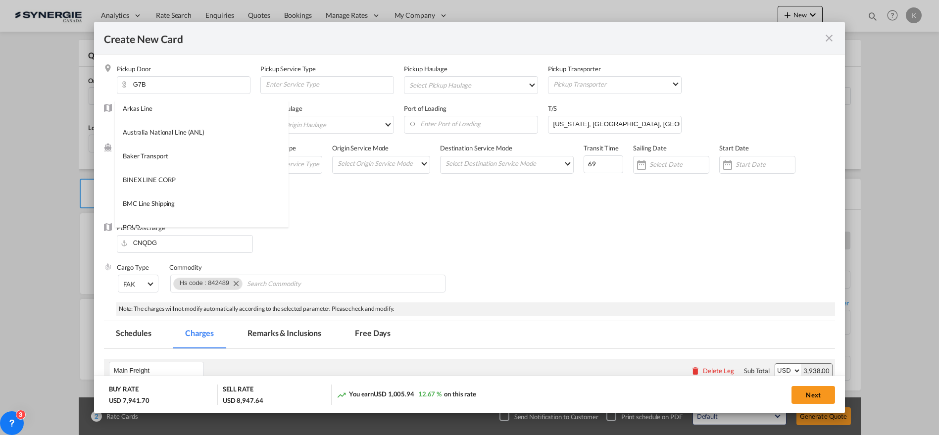
scroll to position [0, 0]
click at [241, 107] on input "search" at bounding box center [204, 113] width 168 height 24
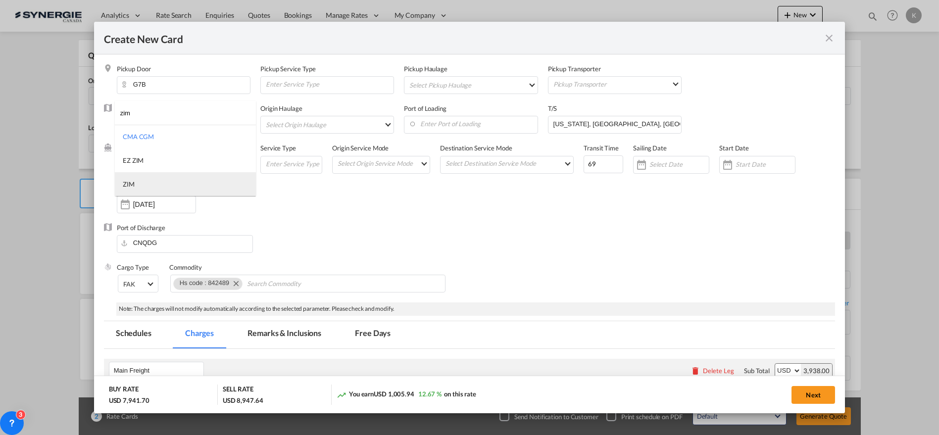
type input "zim"
click at [141, 180] on md-option "ZIM" at bounding box center [185, 184] width 141 height 24
click at [568, 169] on div "Liner/Carrier ZIM Service Type Origin Service Mode Select Origin Service Mode S…" at bounding box center [476, 183] width 719 height 79
type input "30"
click at [817, 392] on button "Next" at bounding box center [814, 395] width 44 height 18
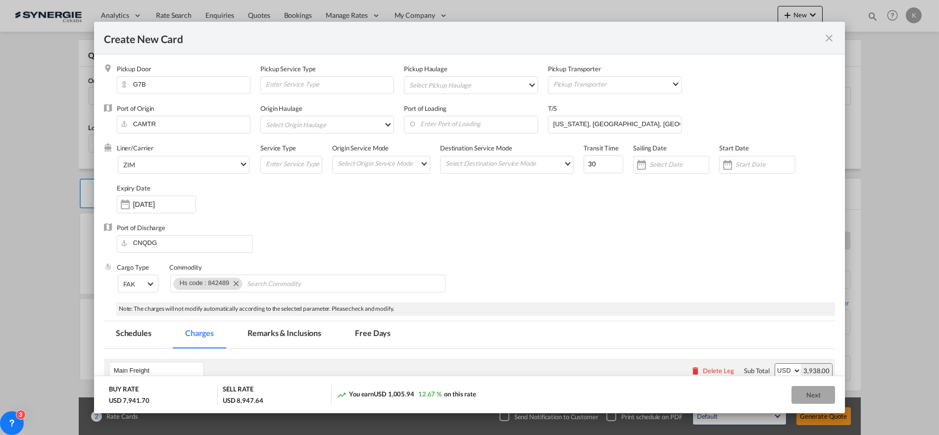
type input "29 Sep 2025"
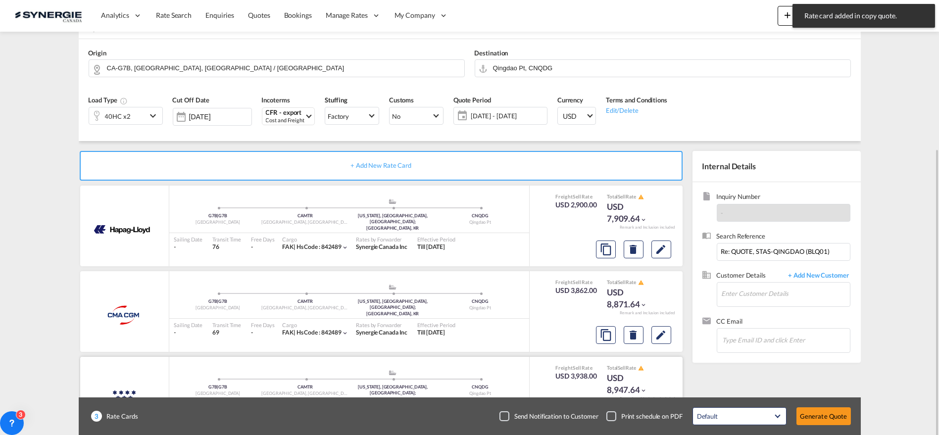
scroll to position [119, 0]
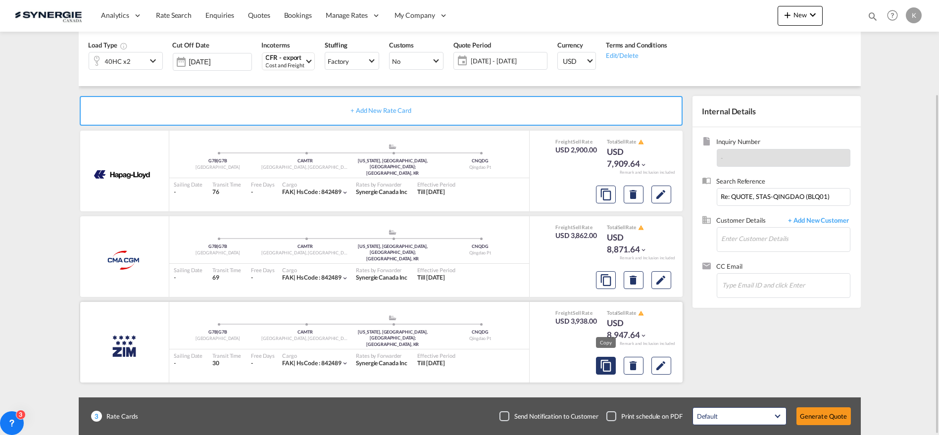
click at [611, 201] on md-icon "assets/icons/custom/copyQuote.svg" at bounding box center [606, 195] width 12 height 12
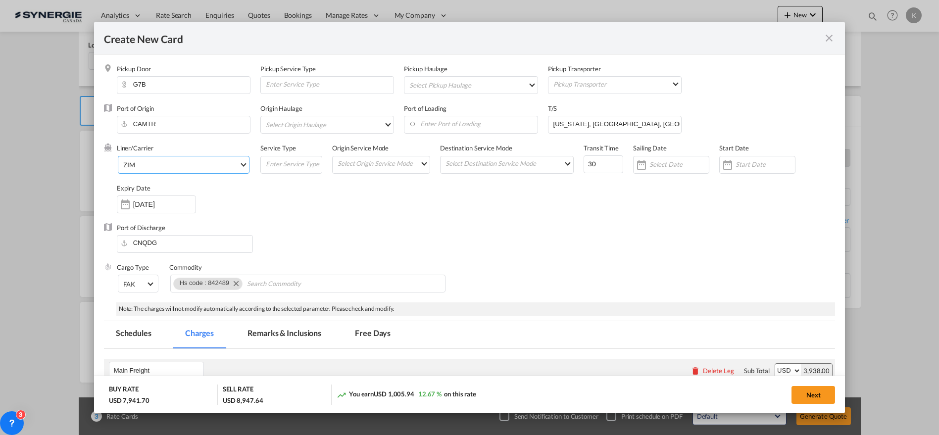
click at [145, 160] on span "ZIM" at bounding box center [181, 164] width 116 height 9
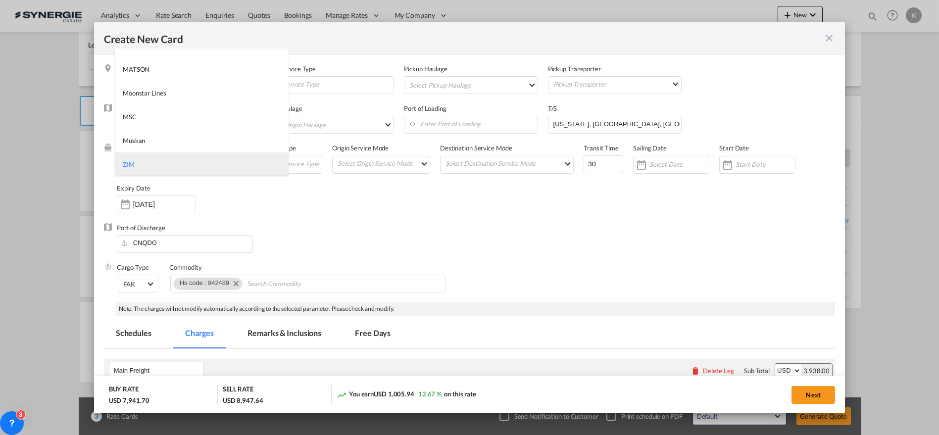
type md-option "37"
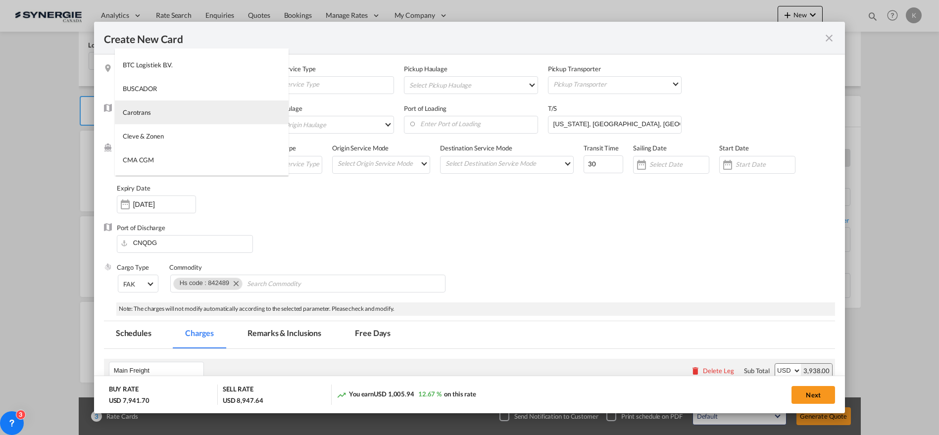
type md-option "795"
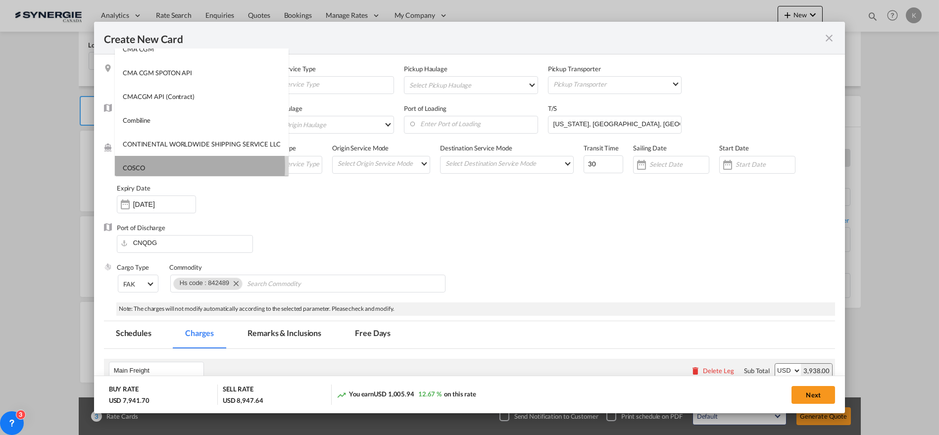
click at [141, 166] on div "COSCO" at bounding box center [134, 167] width 22 height 9
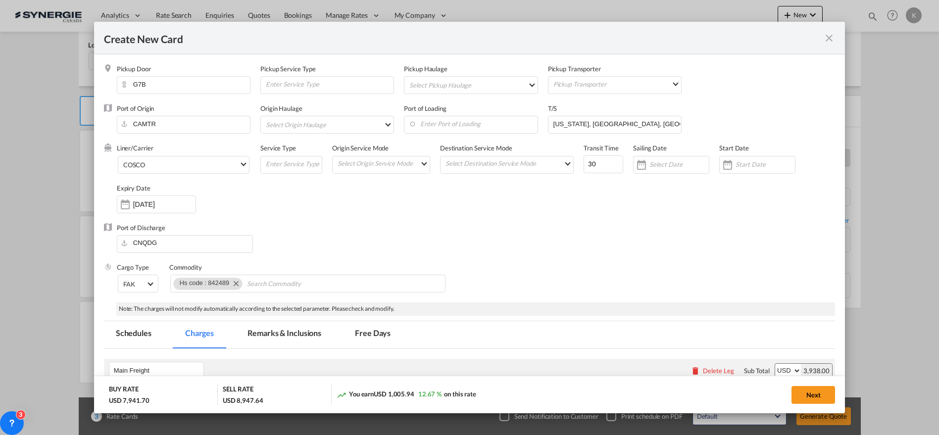
scroll to position [226, 0]
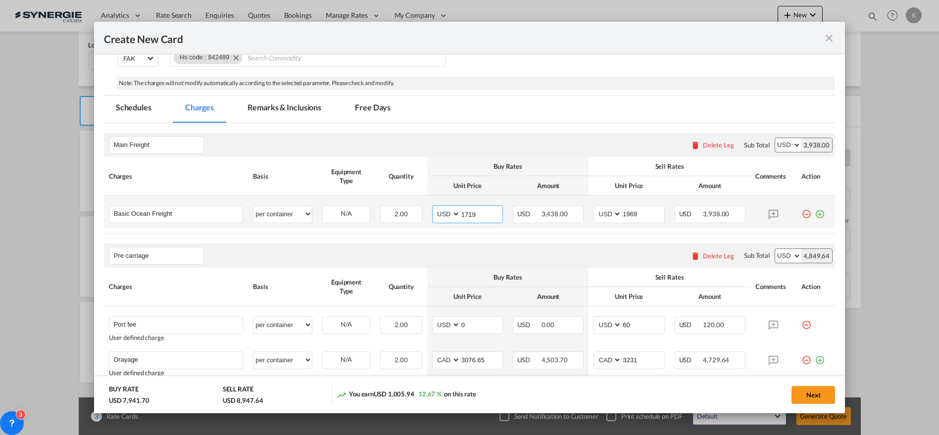
drag, startPoint x: 483, startPoint y: 207, endPoint x: 450, endPoint y: 210, distance: 33.3
click at [450, 210] on md-input-container "AED AFN ALL AMD ANG AOA ARS AUD AWG AZN BAM BBD BDT BGN BHD BIF BMD BND BOB BRL…" at bounding box center [467, 214] width 71 height 18
type input "1733"
type input "1983"
click at [285, 106] on md-tab-item "Remarks & Inclusions" at bounding box center [285, 109] width 98 height 27
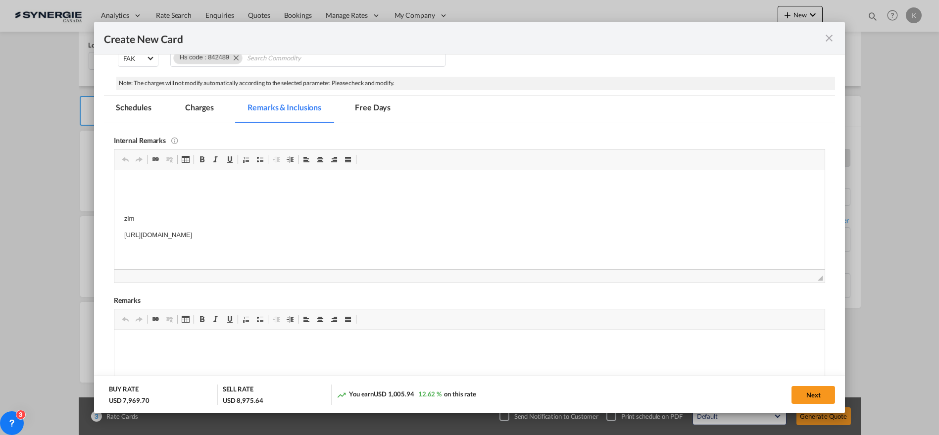
scroll to position [0, 0]
drag, startPoint x: 397, startPoint y: 234, endPoint x: 82, endPoint y: 153, distance: 324.9
click at [114, 170] on html "zim https://app.frontapp.com/open/msg_1h7apvv3?key=Wzb0yc0mAiOIl5IaMg2BKucX7-Mq…" at bounding box center [469, 235] width 711 height 131
click at [796, 396] on button "Next" at bounding box center [814, 395] width 44 height 18
type input "29 Sep 2025"
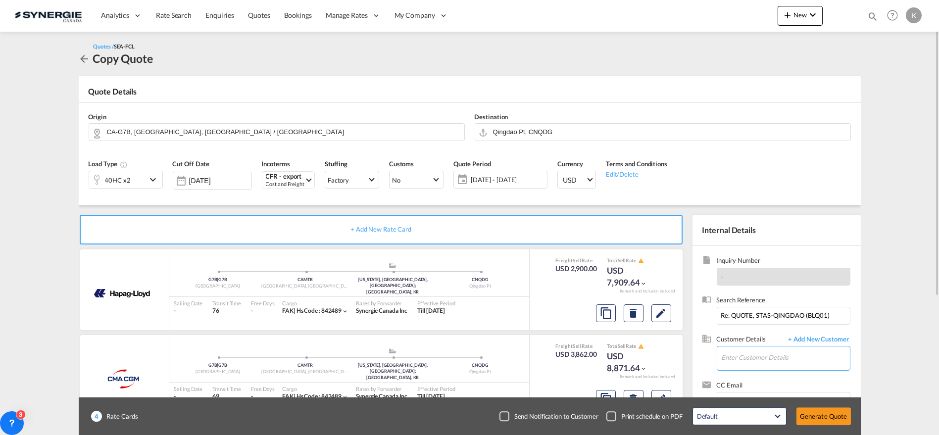
click at [789, 360] on input "Enter Customer Details" at bounding box center [786, 358] width 128 height 22
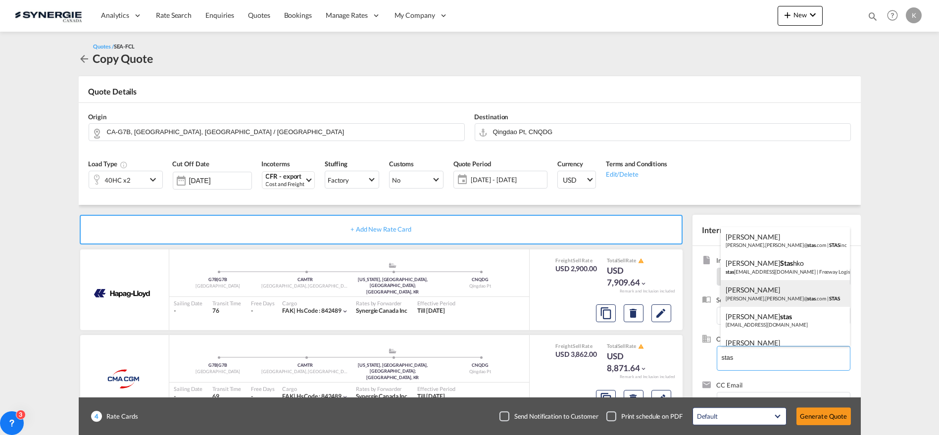
click at [768, 292] on div "Karine Harvey harvey.karine@ stas .com | STAS" at bounding box center [785, 293] width 129 height 27
type input "STAS, Karine Harvey, harvey.karine@stas.com"
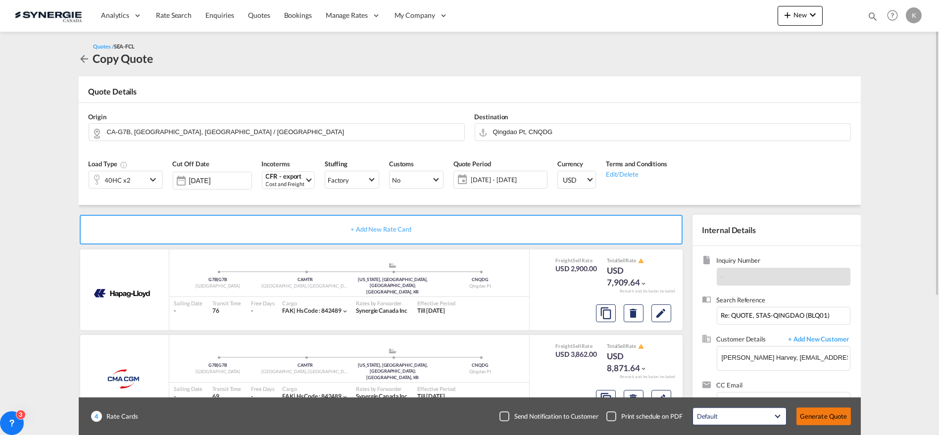
click at [826, 419] on button "Generate Quote" at bounding box center [824, 416] width 54 height 18
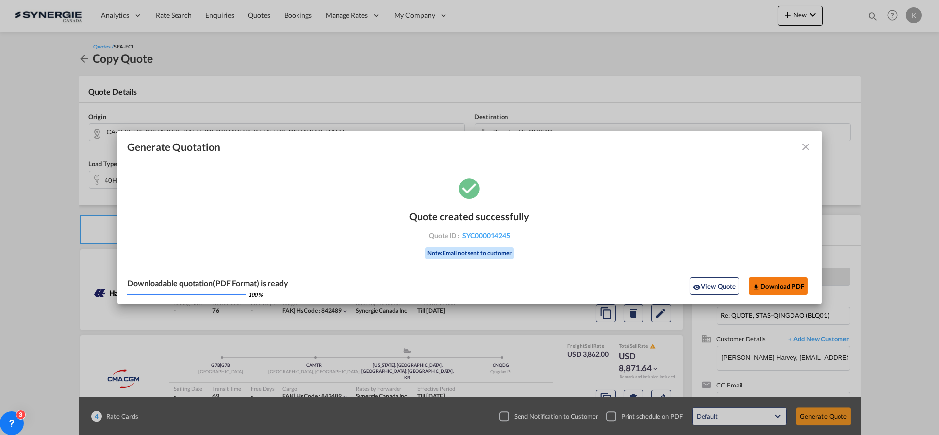
click at [788, 289] on button "Download PDF" at bounding box center [778, 286] width 59 height 18
